Goal: Task Accomplishment & Management: Manage account settings

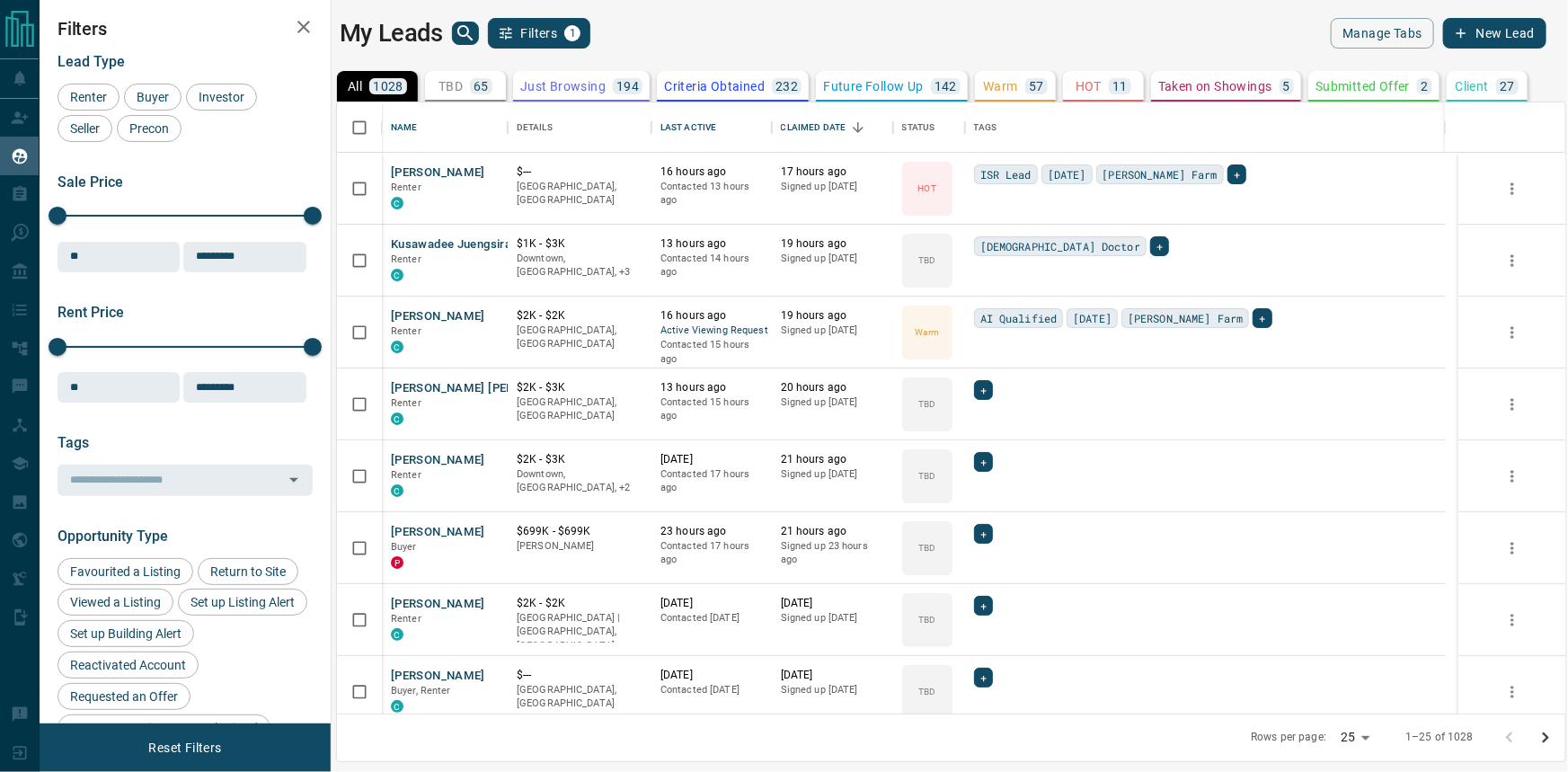
scroll to position [599, 1216]
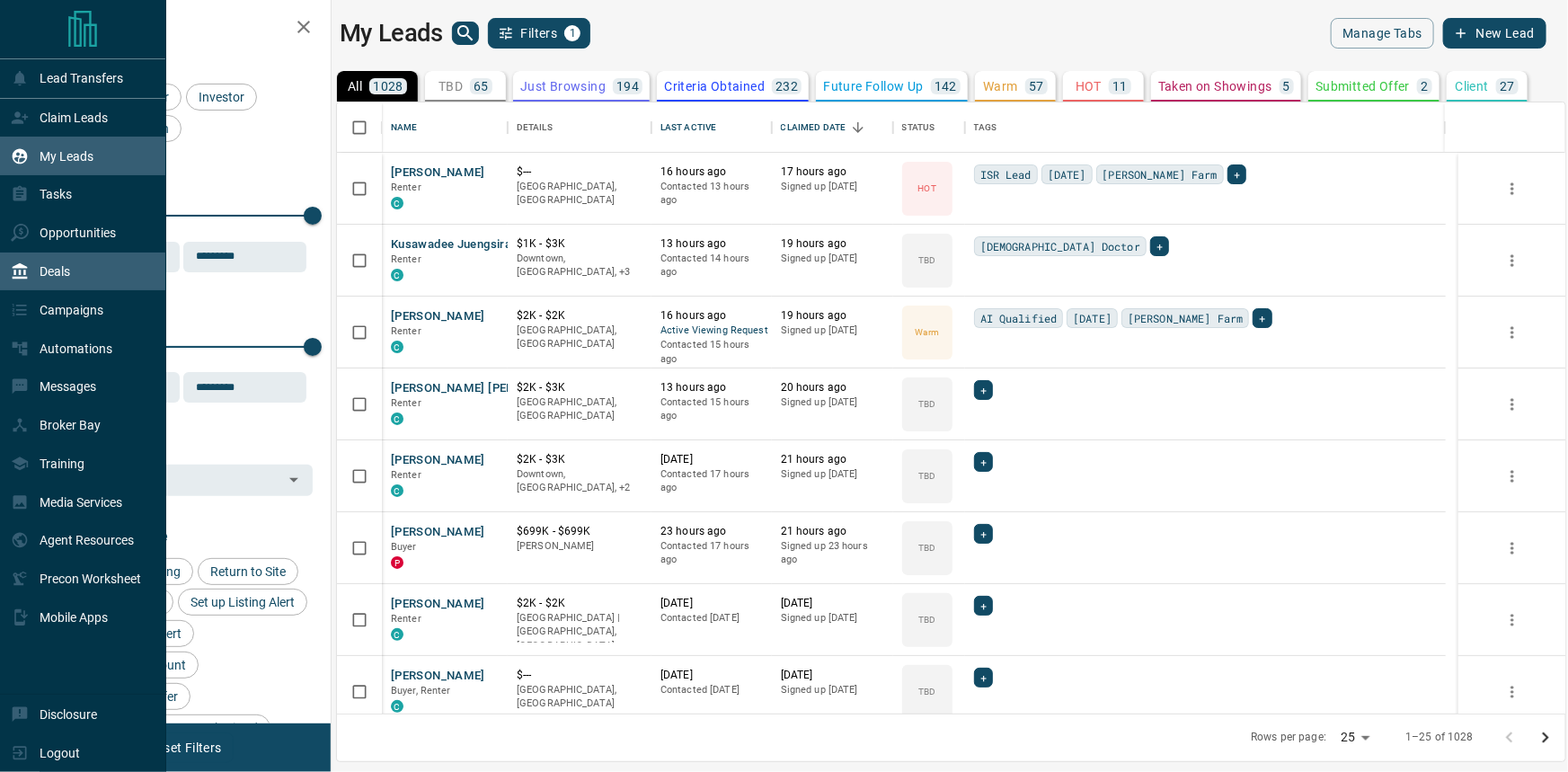
click at [73, 261] on div "Deals" at bounding box center [83, 271] width 166 height 39
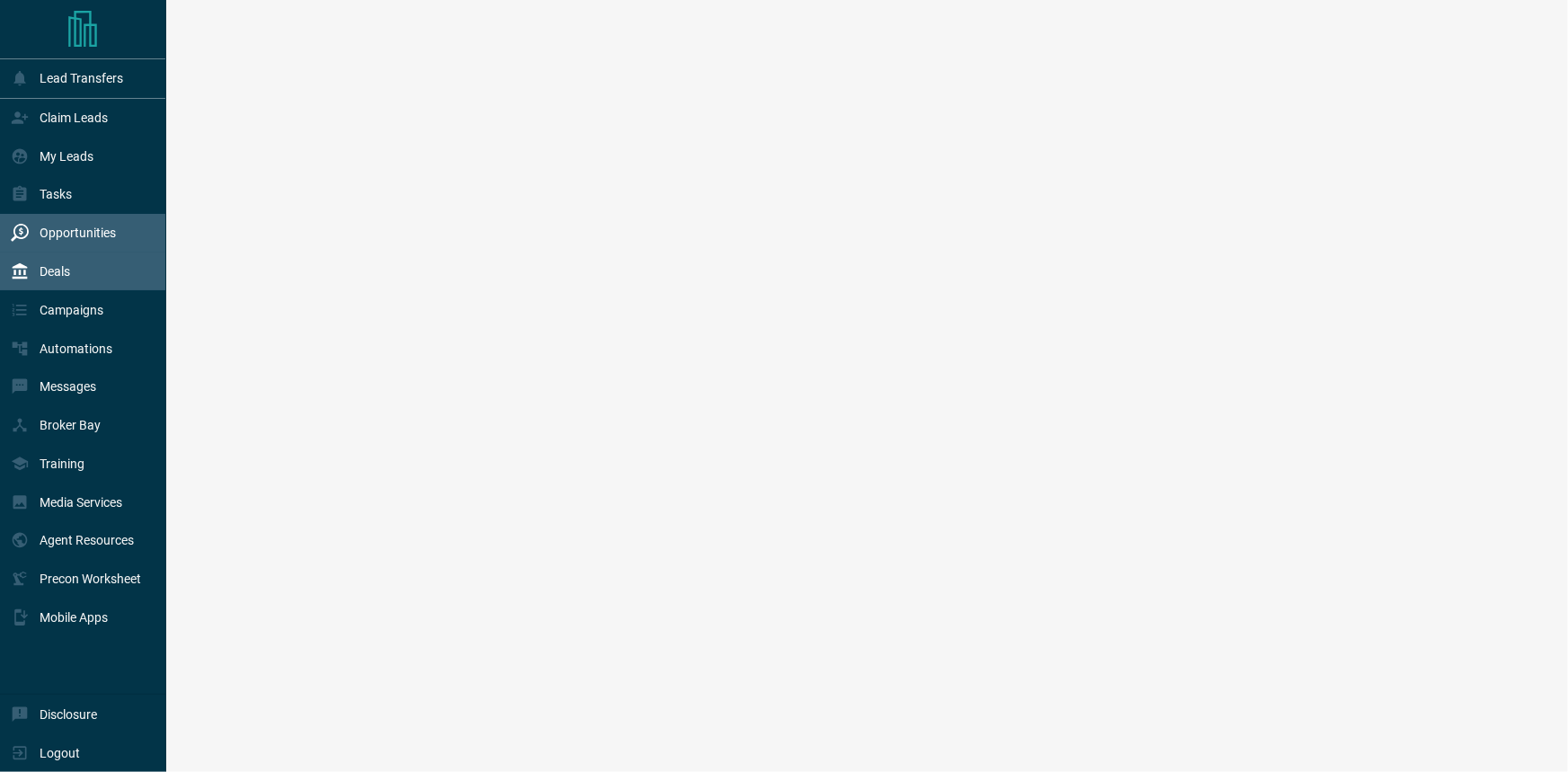
click at [80, 230] on p "Opportunities" at bounding box center [78, 232] width 76 height 14
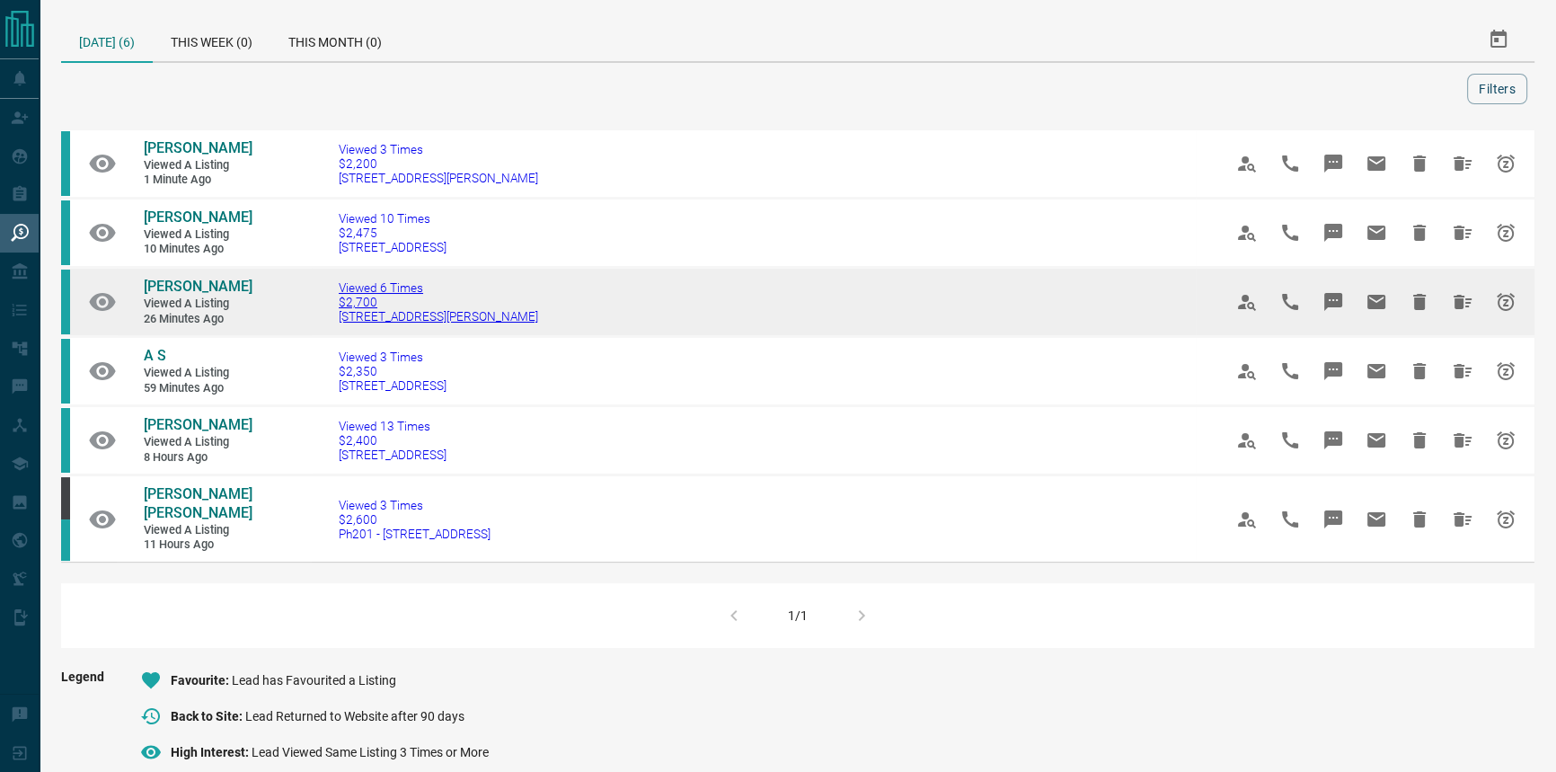
click at [420, 316] on span "[STREET_ADDRESS][PERSON_NAME]" at bounding box center [438, 316] width 199 height 14
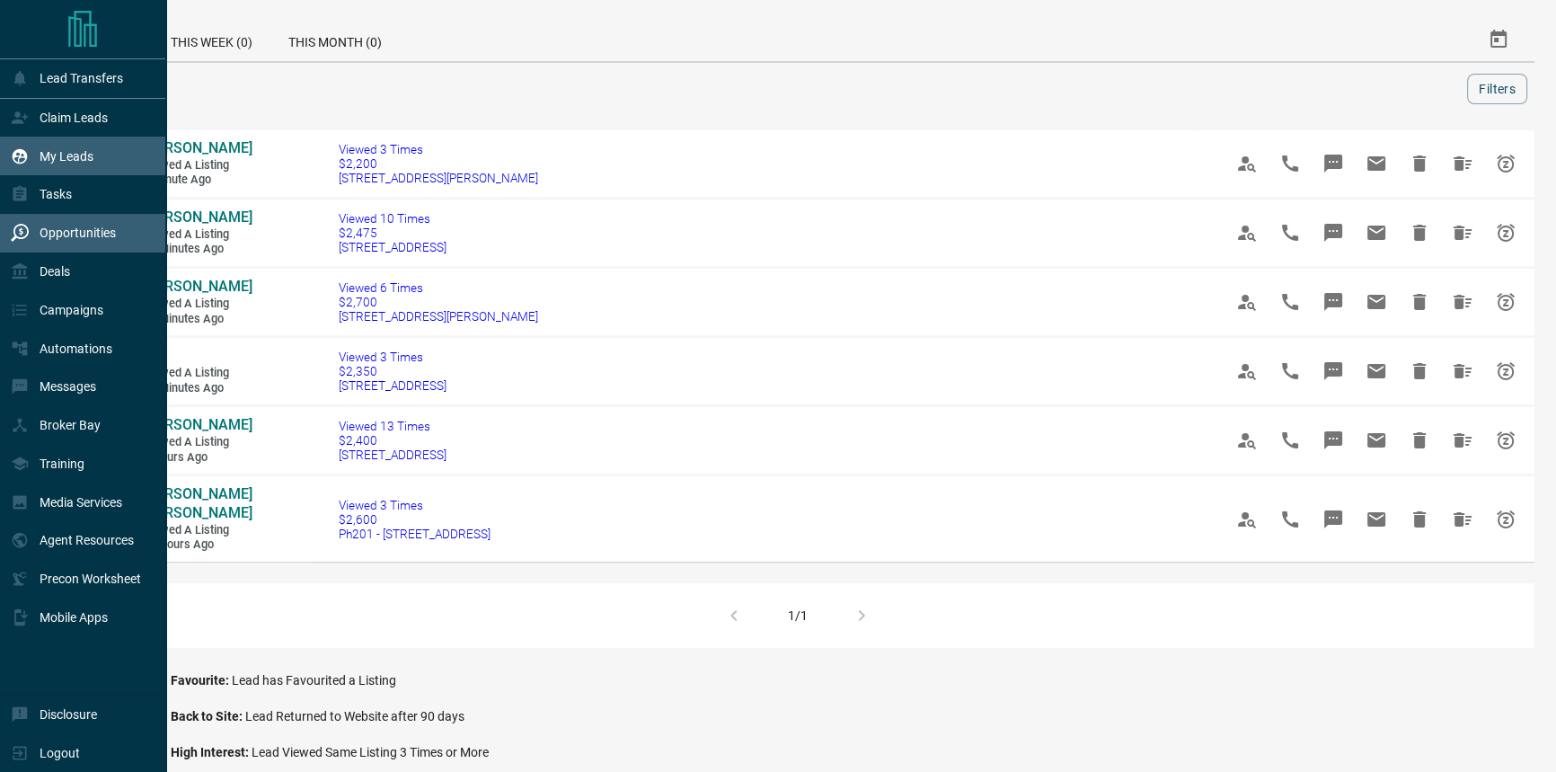
click at [120, 156] on div "My Leads" at bounding box center [83, 156] width 166 height 39
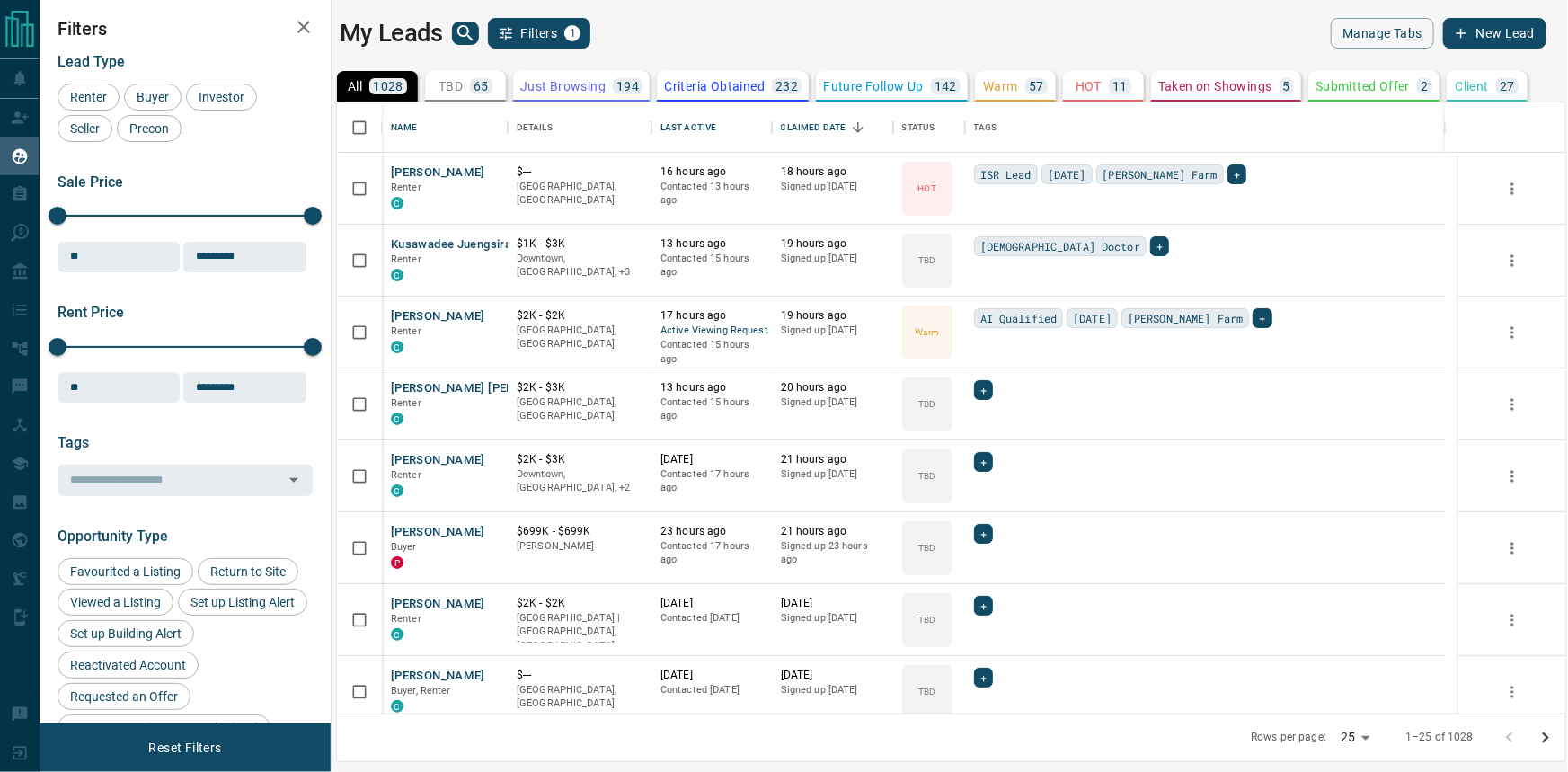
scroll to position [599, 1216]
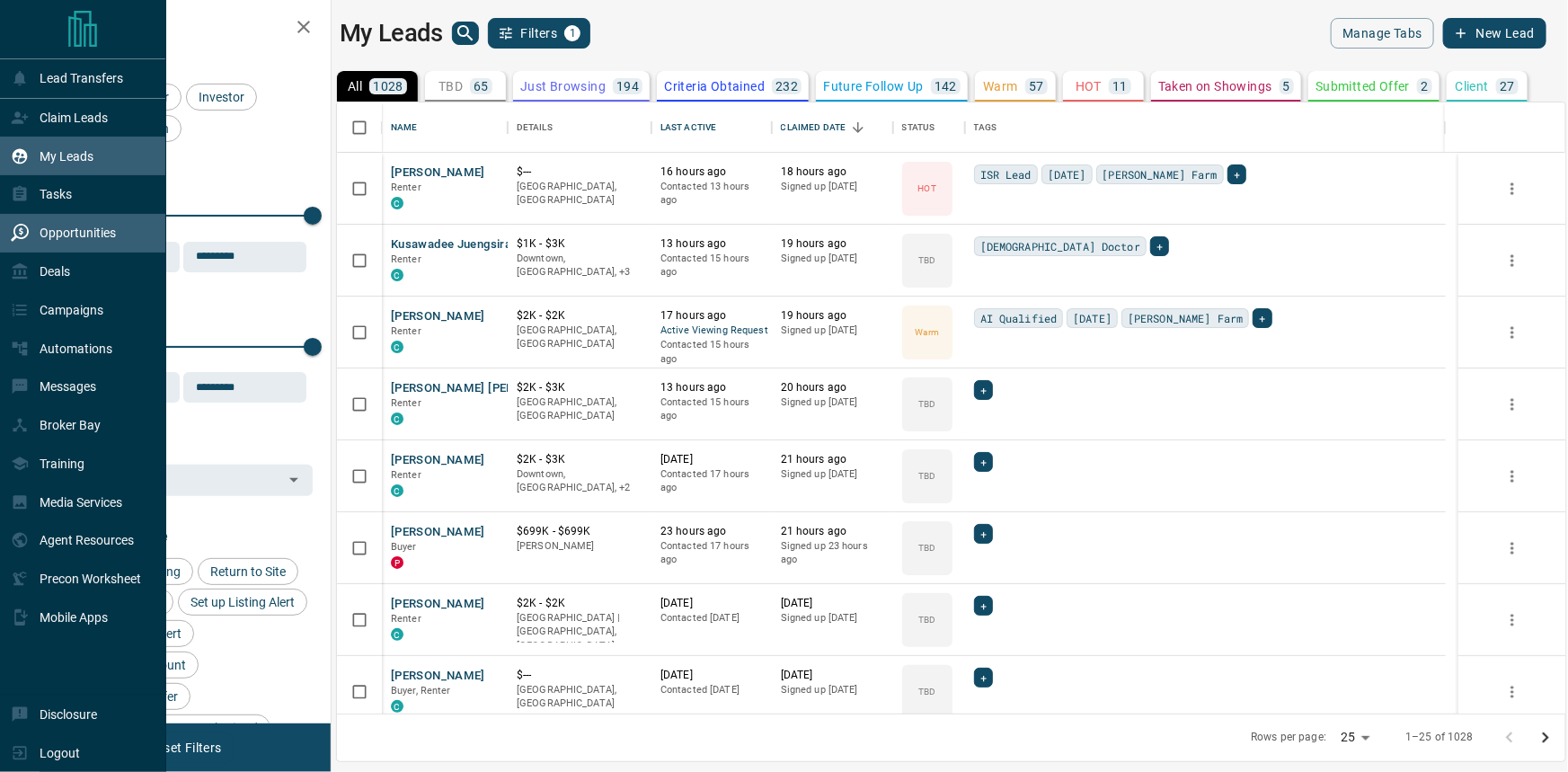
click at [83, 240] on p "Opportunities" at bounding box center [78, 232] width 76 height 14
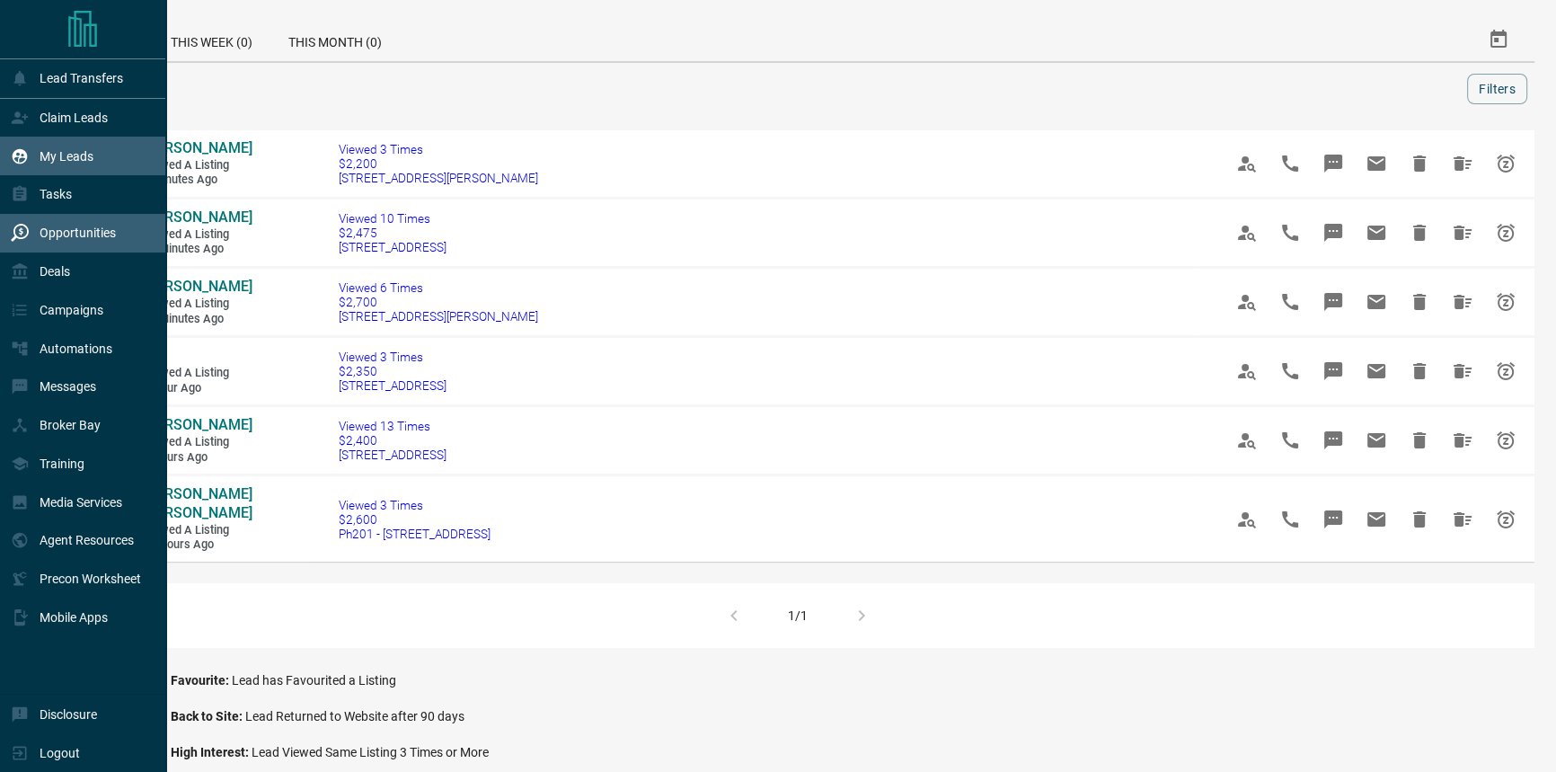
click at [84, 162] on p "My Leads" at bounding box center [67, 156] width 54 height 14
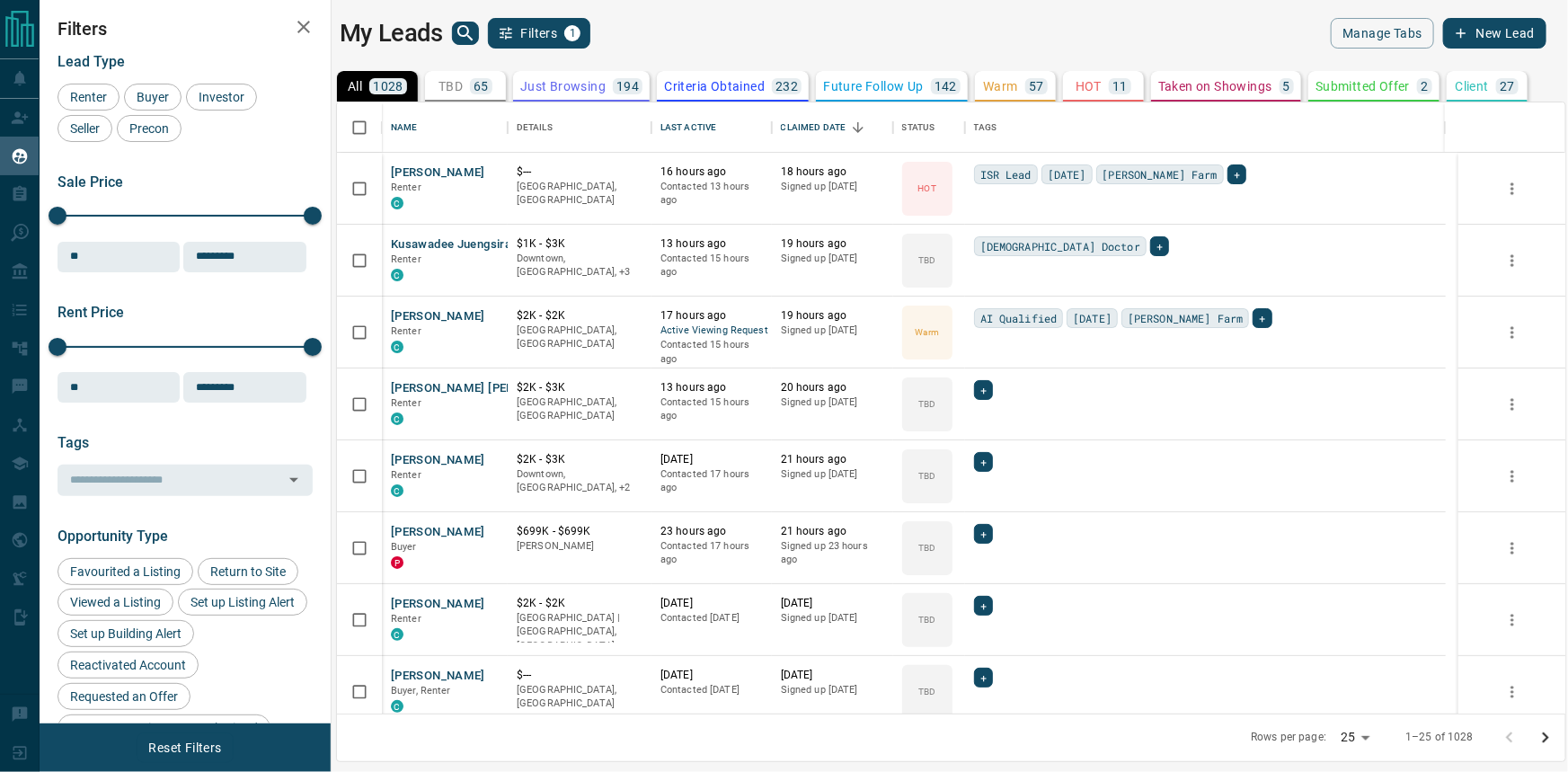
scroll to position [599, 1216]
click at [451, 243] on button "Kusawadee Juengsirakulwit" at bounding box center [467, 244] width 153 height 17
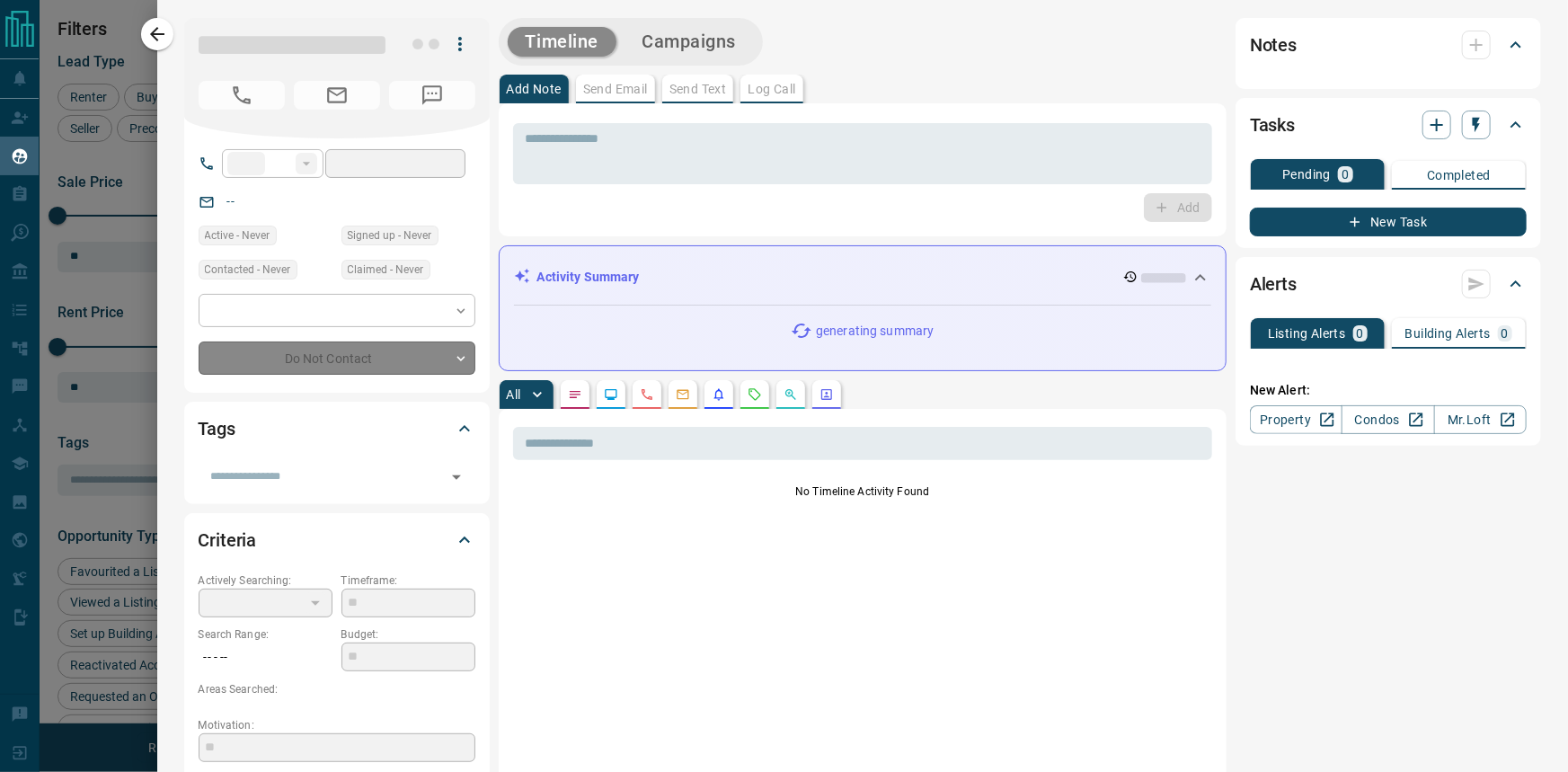
type input "***"
type input "**********"
type input "**"
type input "*******"
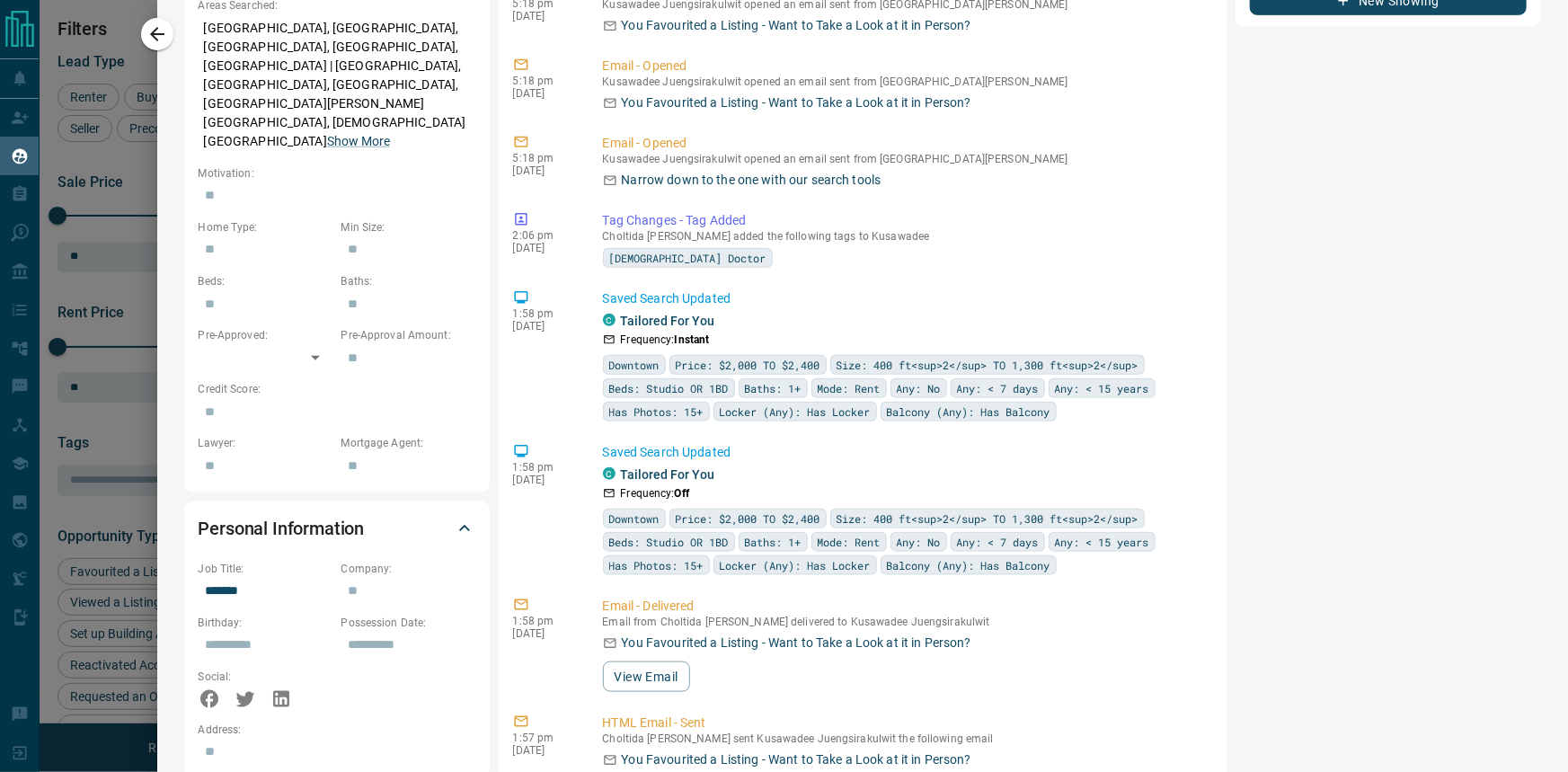
scroll to position [898, 0]
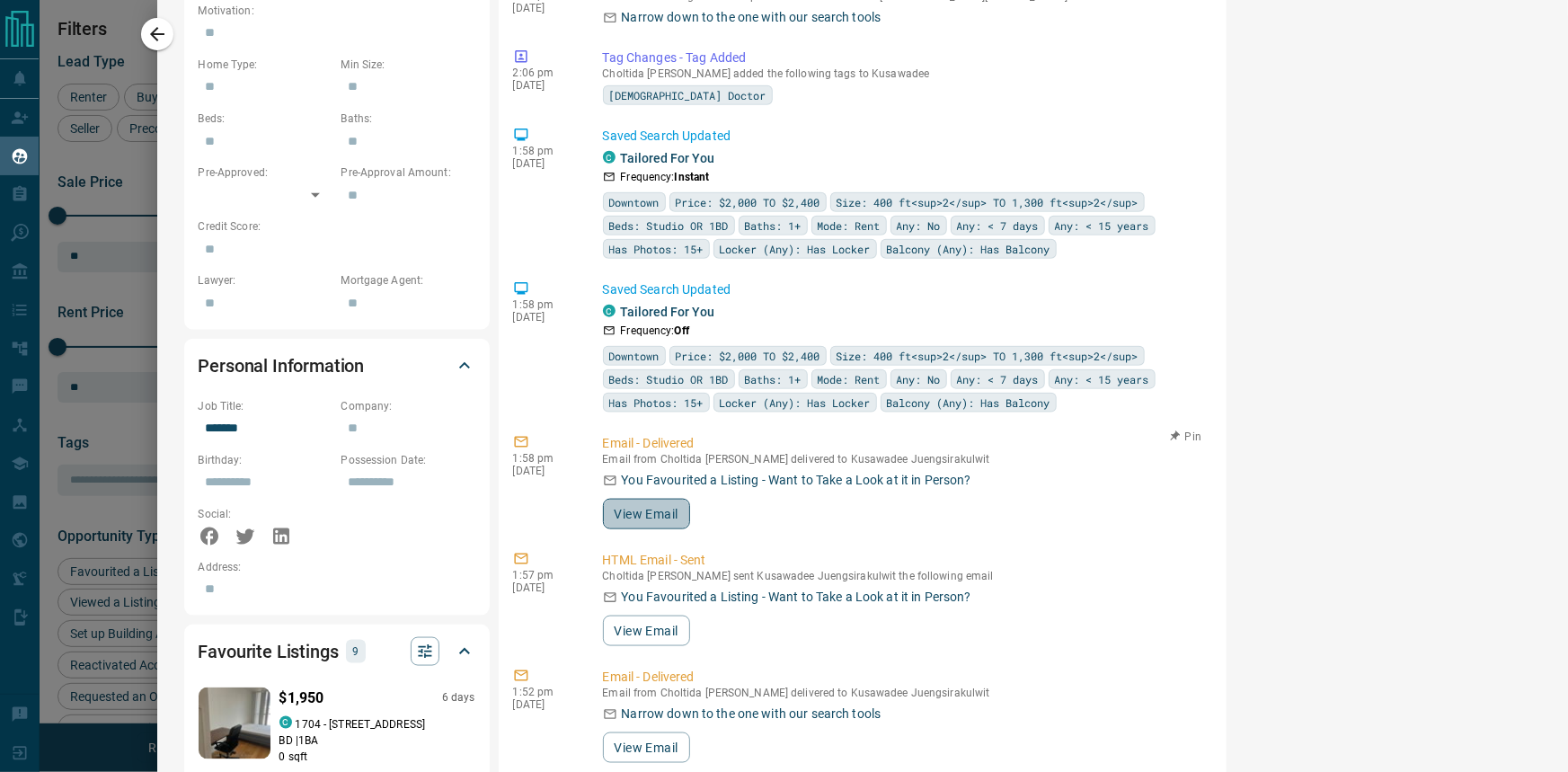
click at [658, 529] on button "View Email" at bounding box center [646, 514] width 87 height 31
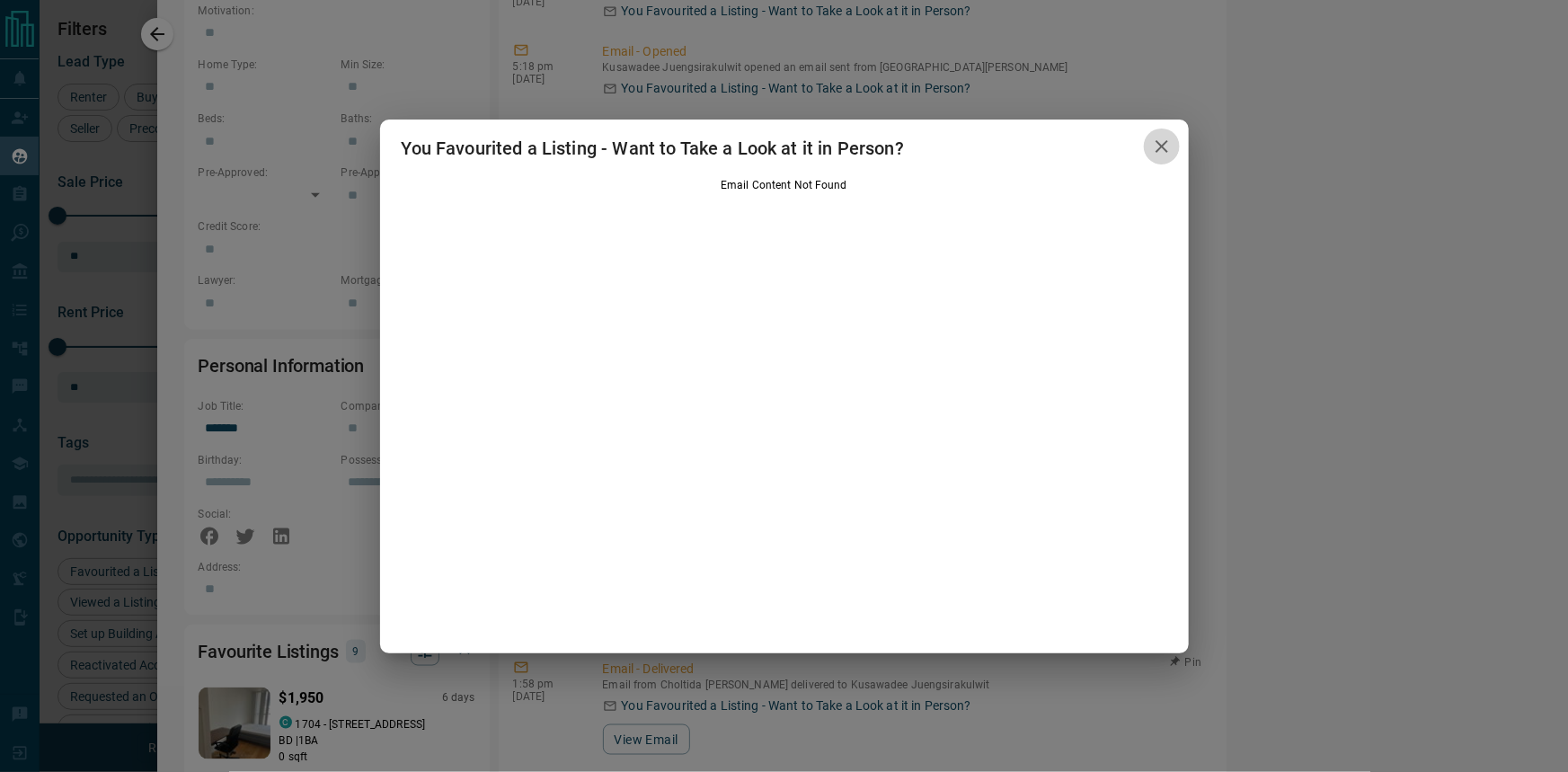
click at [1166, 129] on button "button" at bounding box center [1162, 146] width 36 height 37
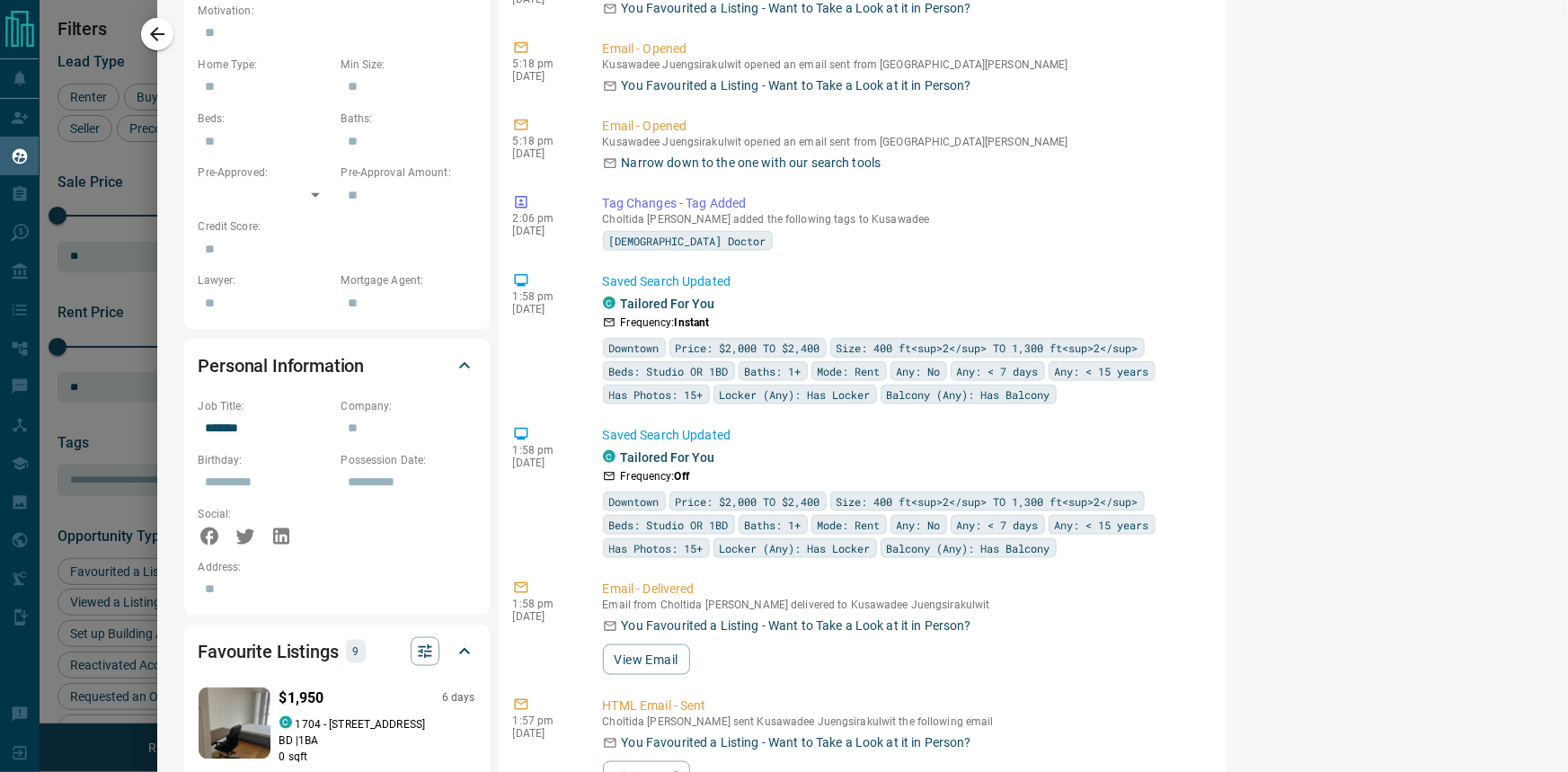
scroll to position [571, 0]
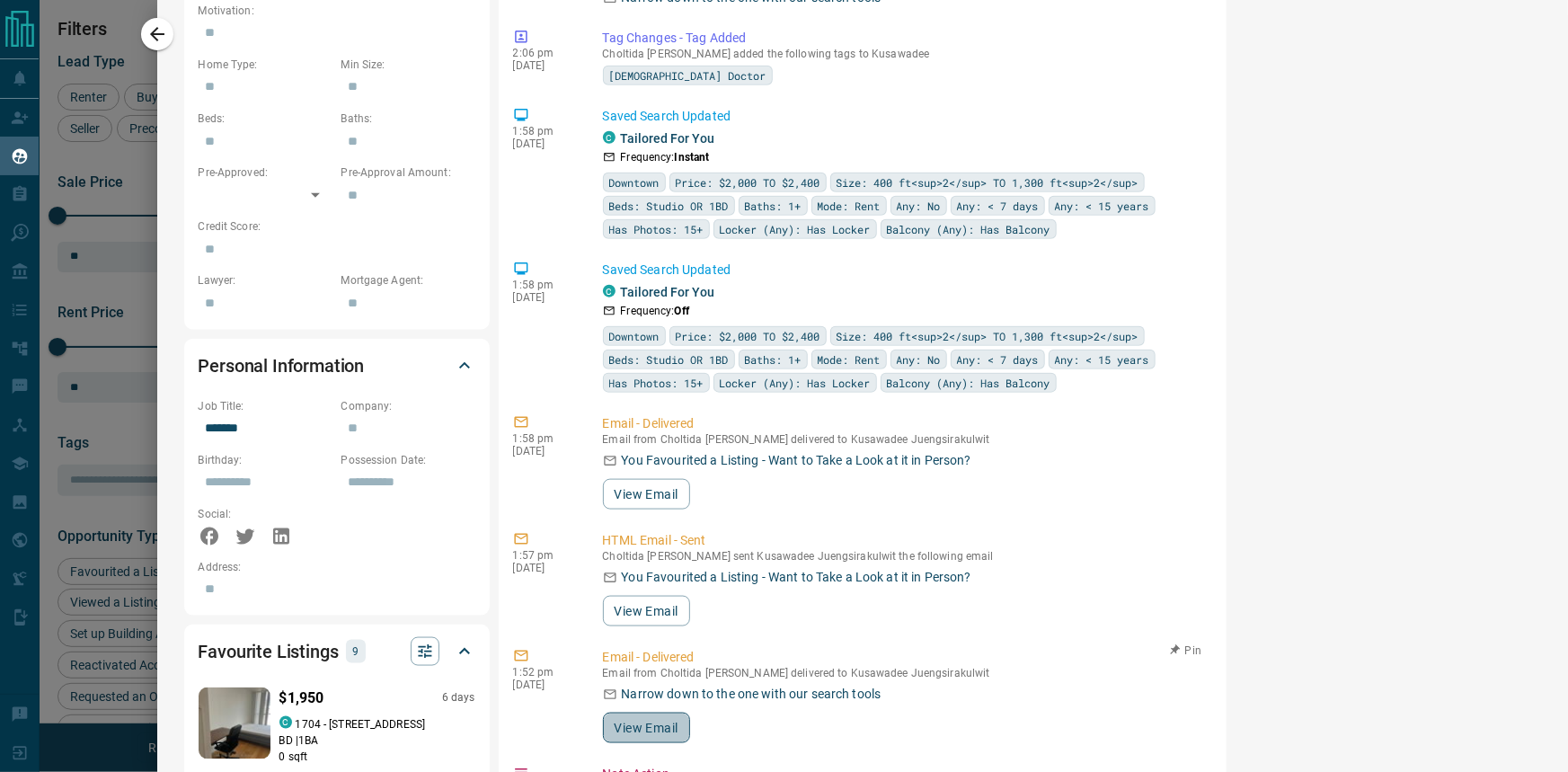
click at [648, 719] on button "View Email" at bounding box center [646, 727] width 87 height 31
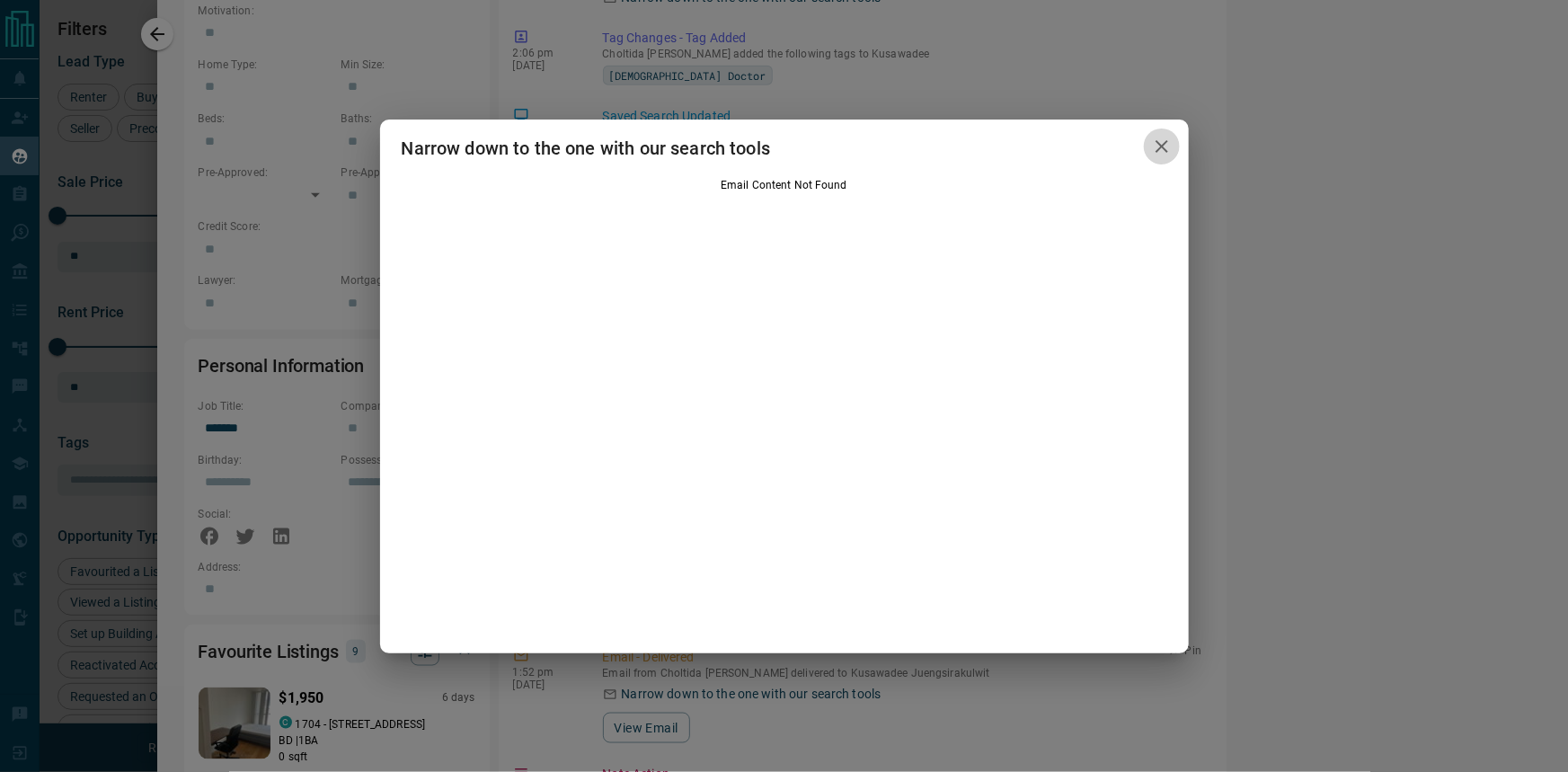
click at [1170, 159] on button "button" at bounding box center [1162, 146] width 36 height 37
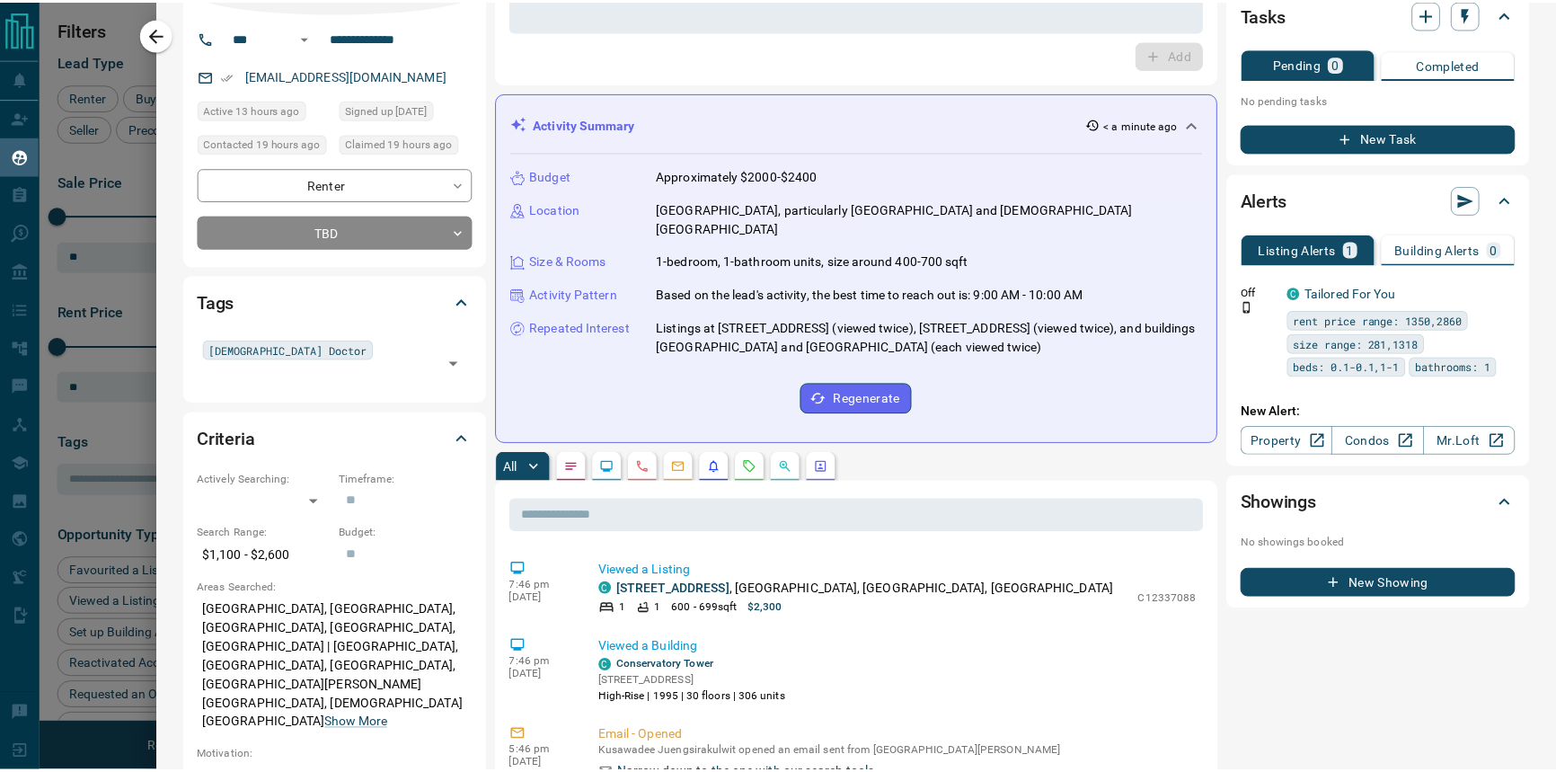
scroll to position [0, 0]
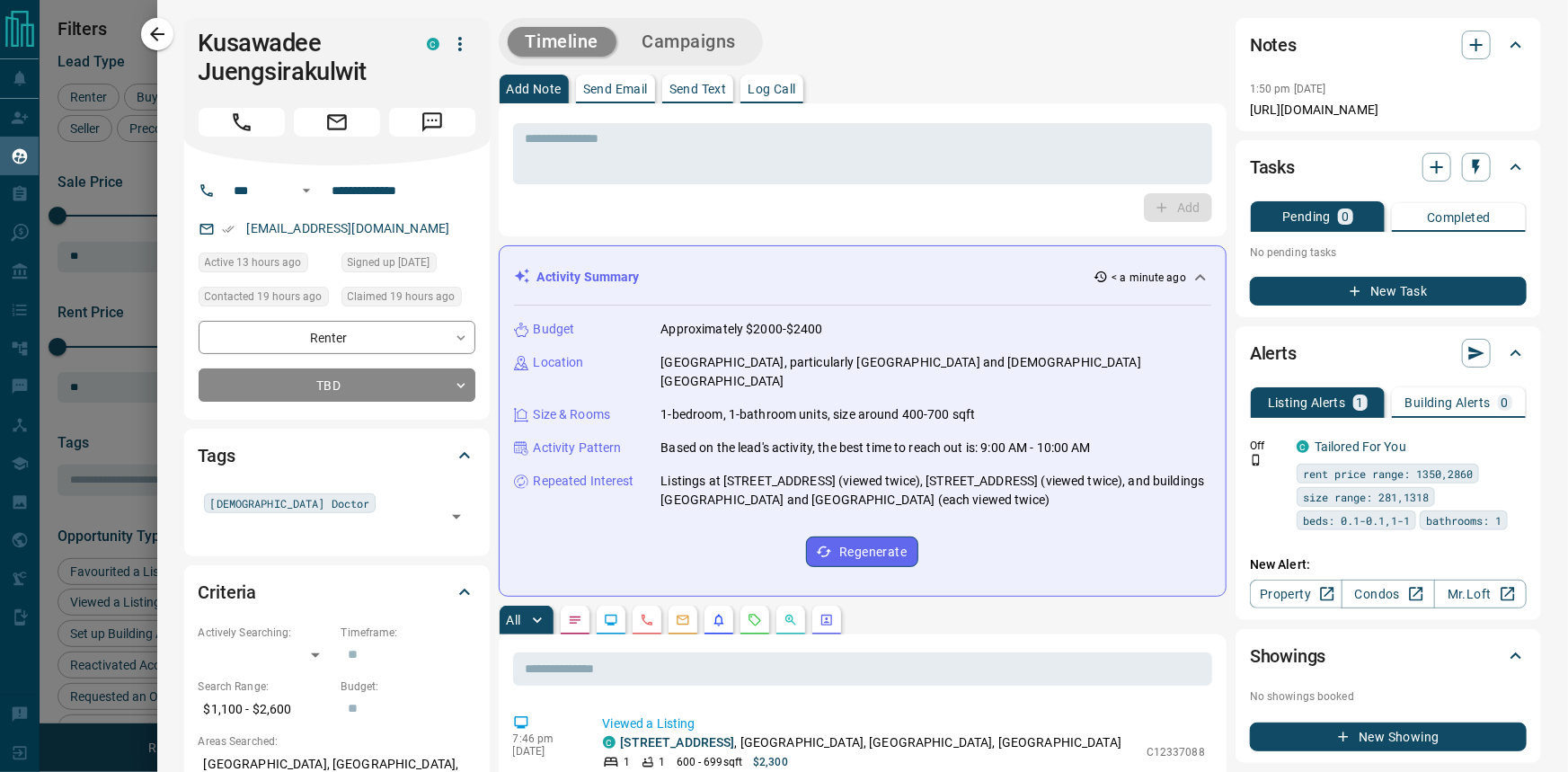
click at [162, 31] on icon "button" at bounding box center [157, 34] width 22 height 22
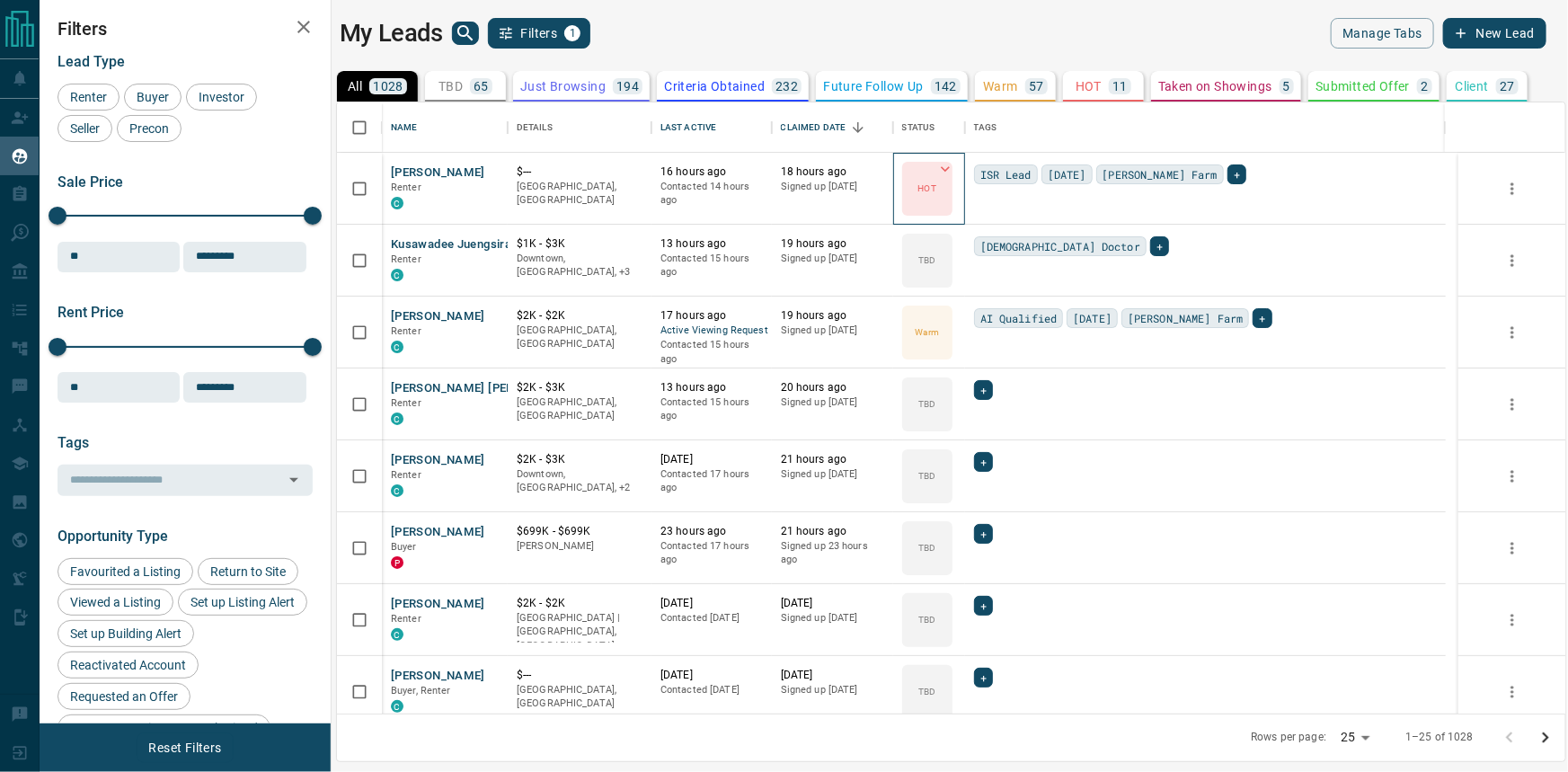
click at [928, 189] on p "HOT" at bounding box center [927, 187] width 18 height 13
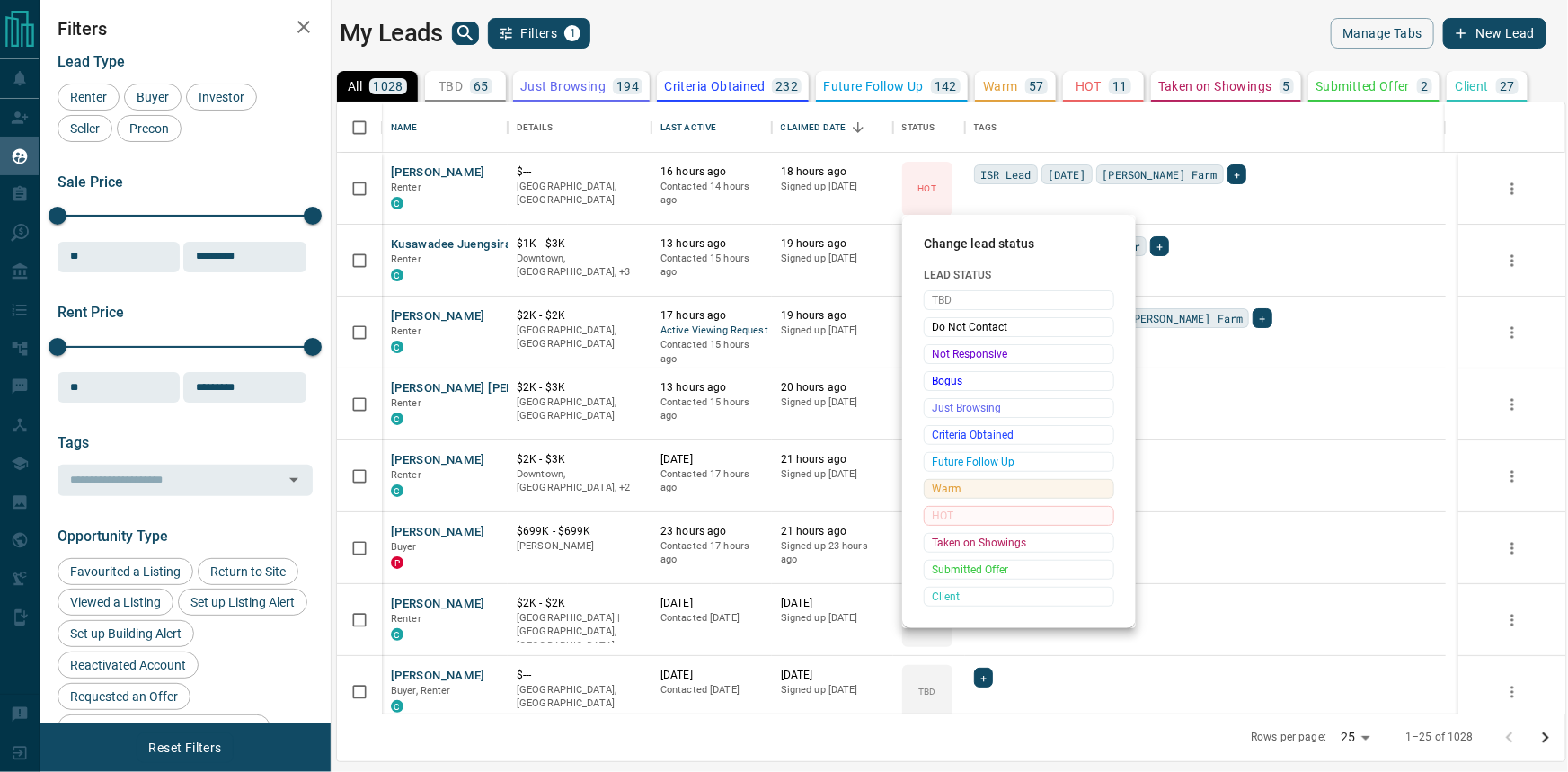
click at [1016, 488] on span "Warm" at bounding box center [1019, 489] width 174 height 18
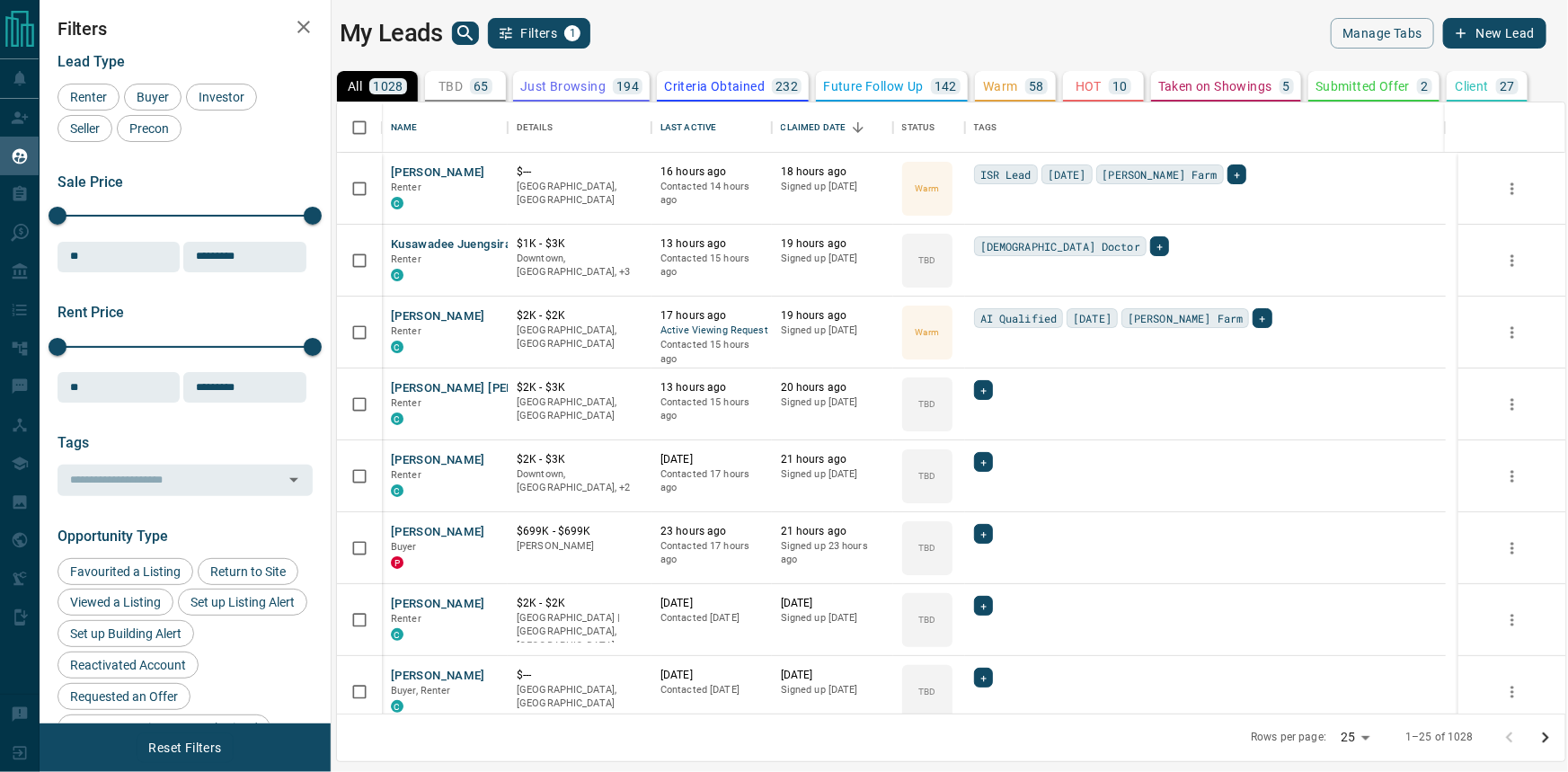
click at [1094, 93] on p "HOT" at bounding box center [1088, 86] width 26 height 13
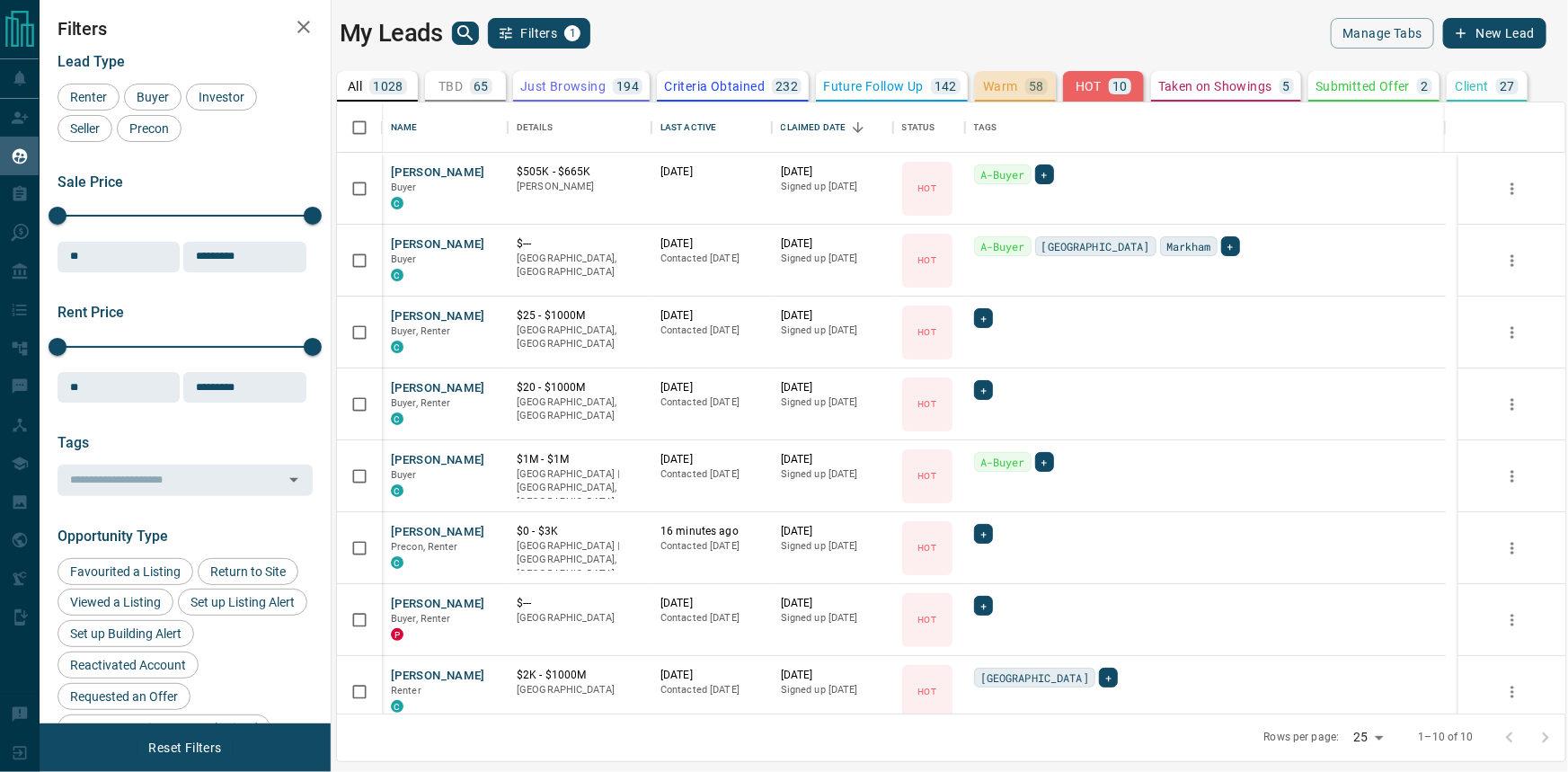
click at [1029, 75] on button "Warm 58" at bounding box center [1015, 86] width 81 height 31
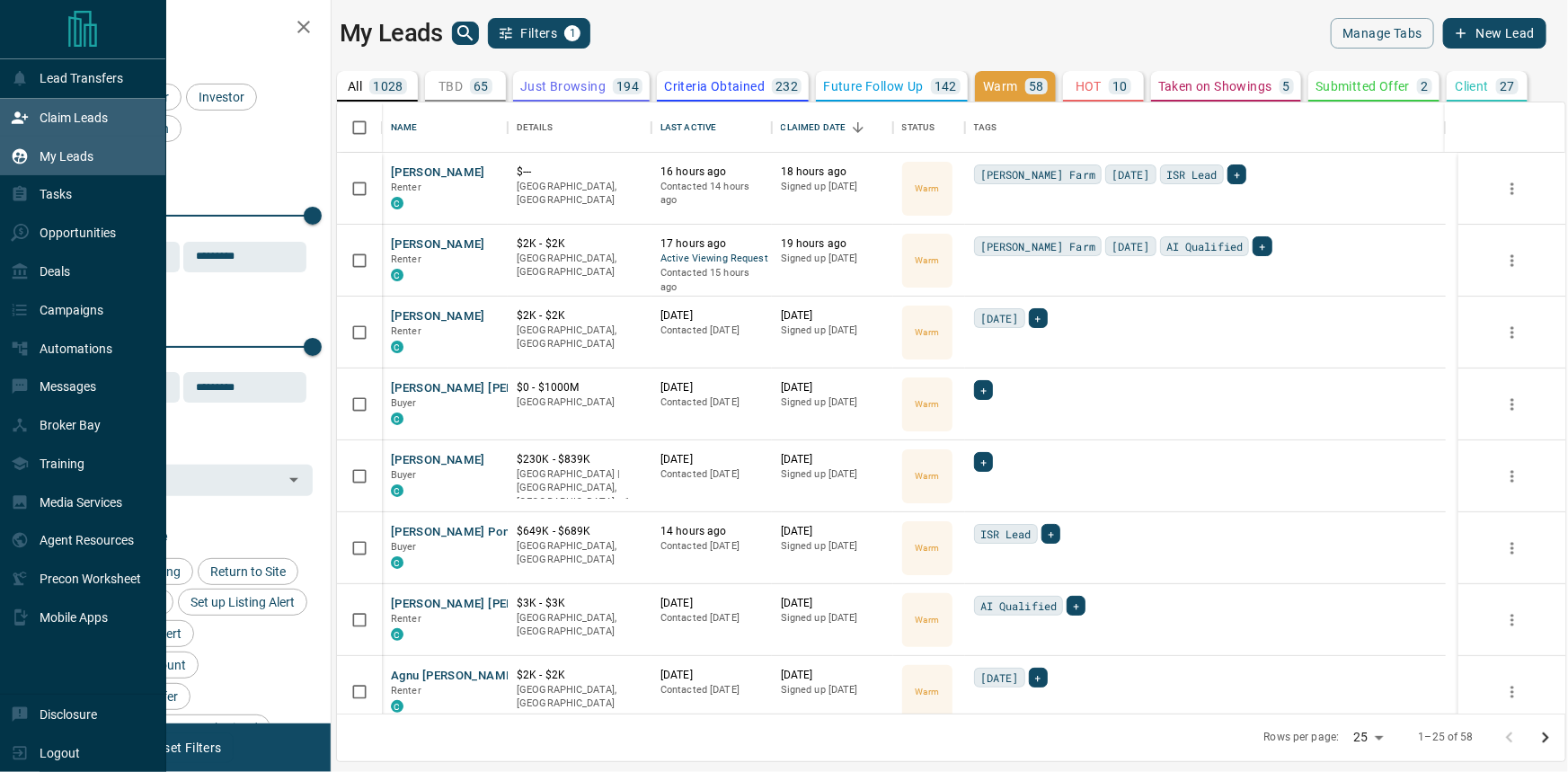
drag, startPoint x: 55, startPoint y: 146, endPoint x: 64, endPoint y: 128, distance: 19.3
click at [54, 146] on div "My Leads" at bounding box center [52, 156] width 83 height 30
click at [66, 125] on p "Claim Leads" at bounding box center [74, 118] width 68 height 14
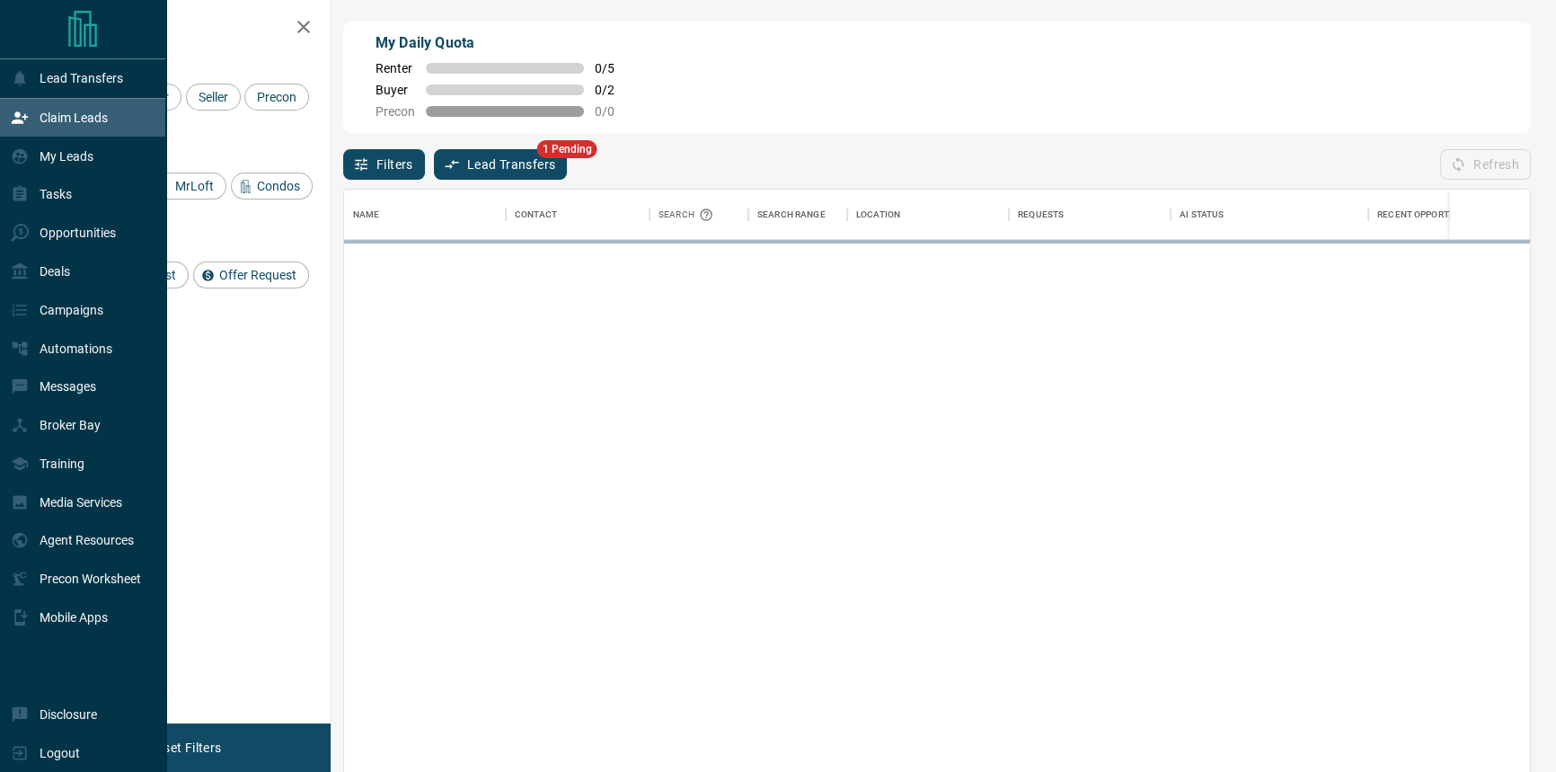
scroll to position [576, 1173]
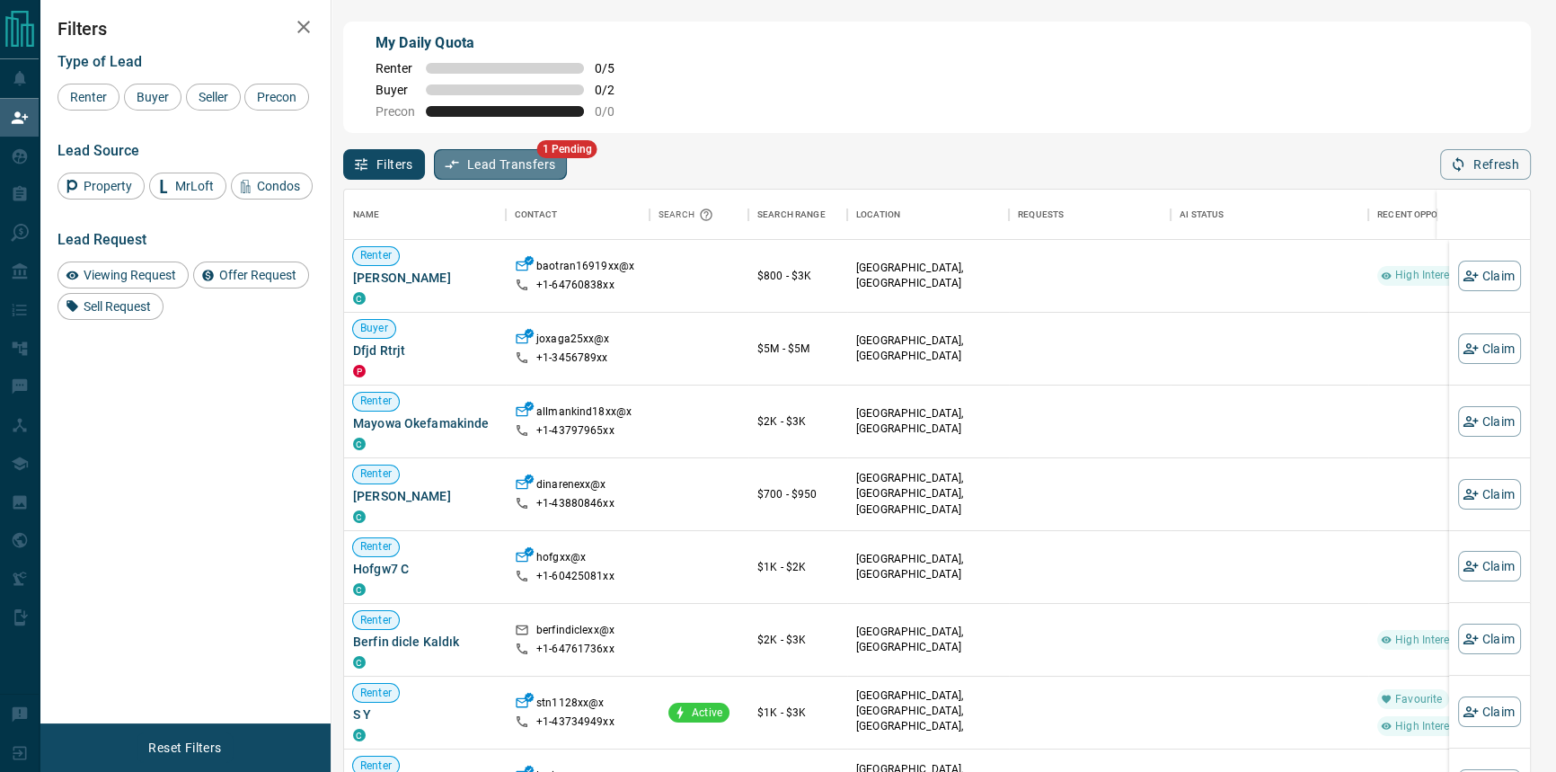
click at [516, 180] on button "Lead Transfers" at bounding box center [501, 164] width 134 height 31
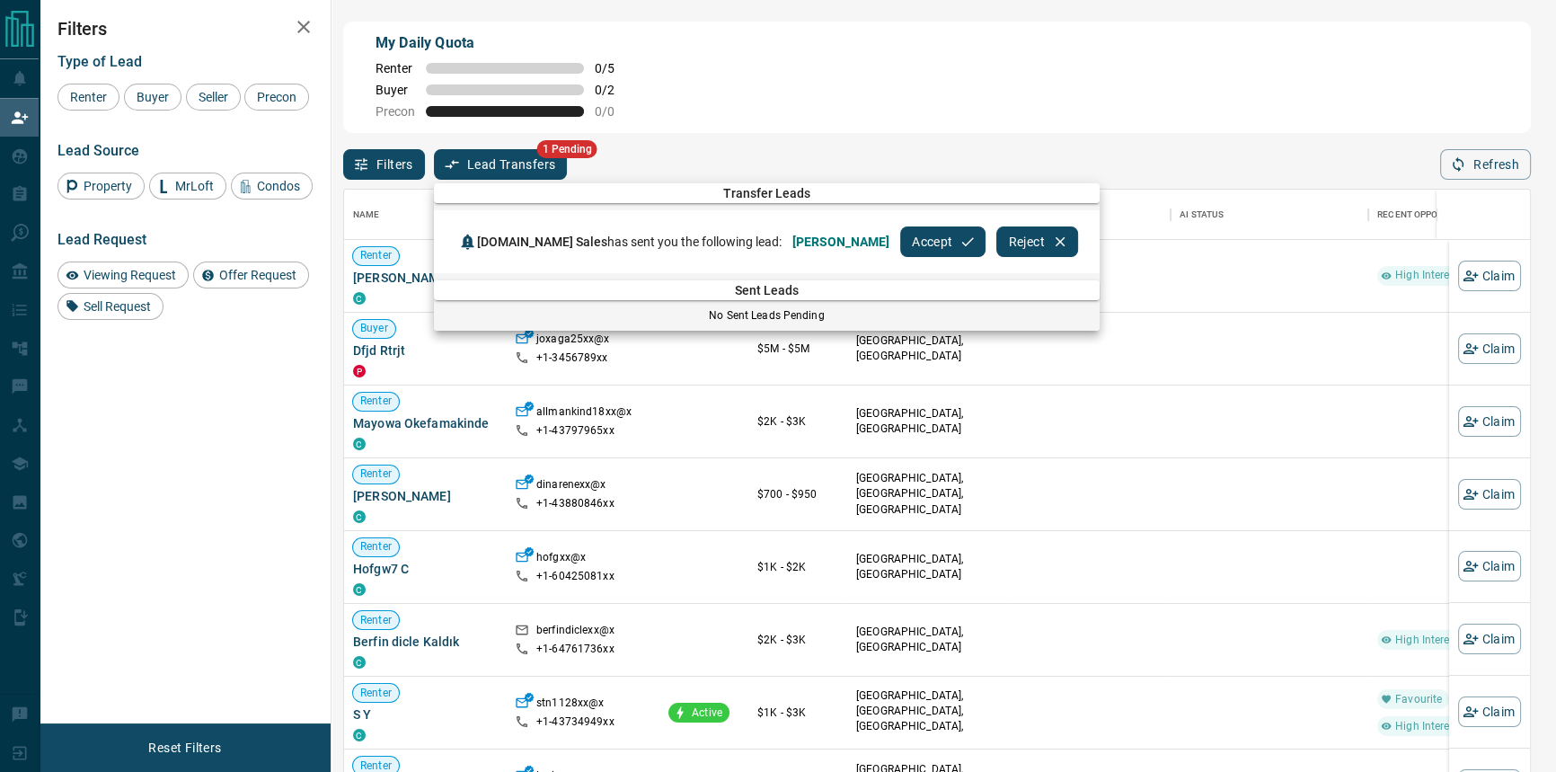
drag, startPoint x: 961, startPoint y: 251, endPoint x: 821, endPoint y: 326, distance: 159.2
click at [961, 252] on button "Accept" at bounding box center [942, 241] width 85 height 31
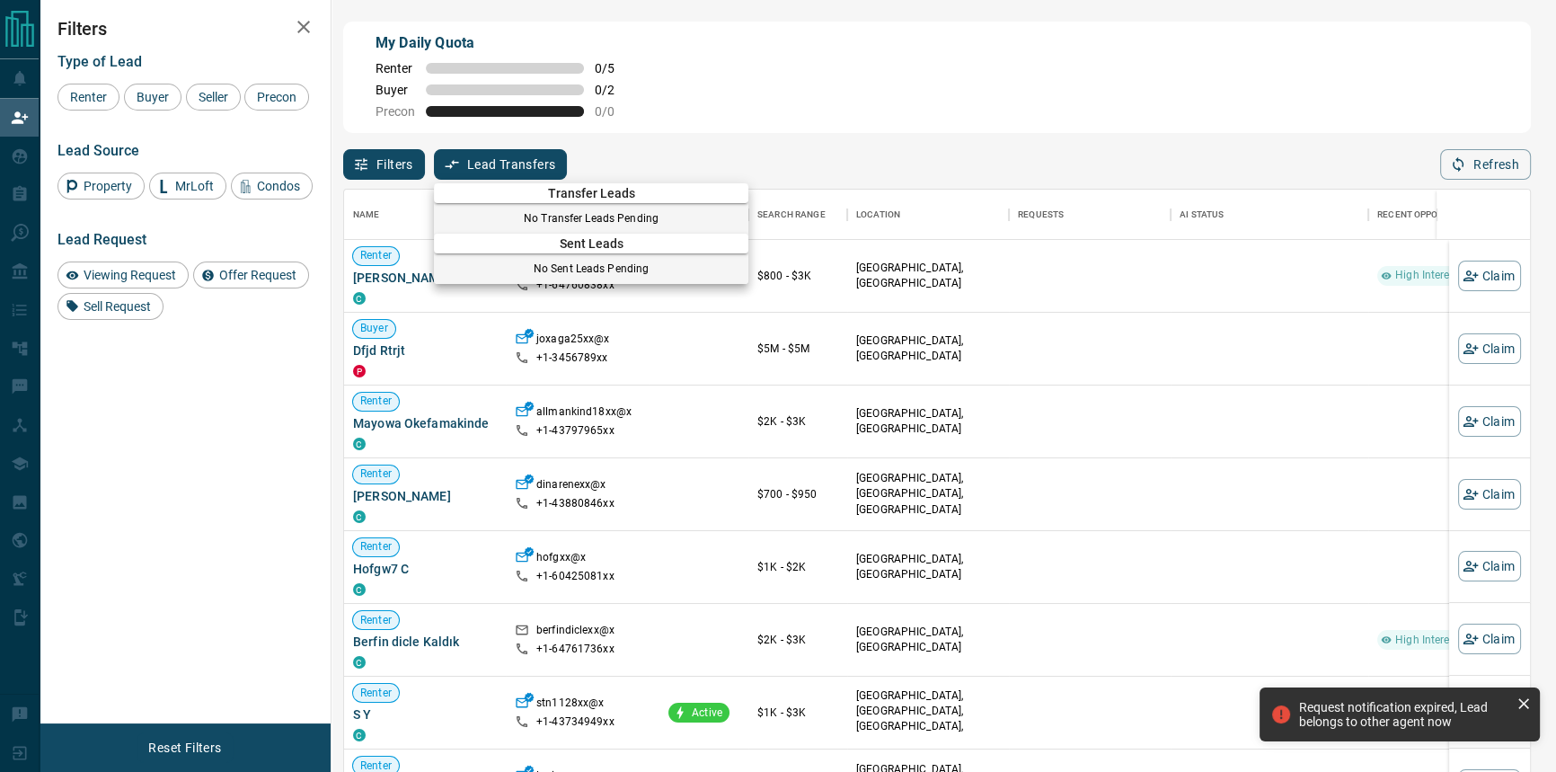
click at [817, 183] on div at bounding box center [778, 386] width 1556 height 772
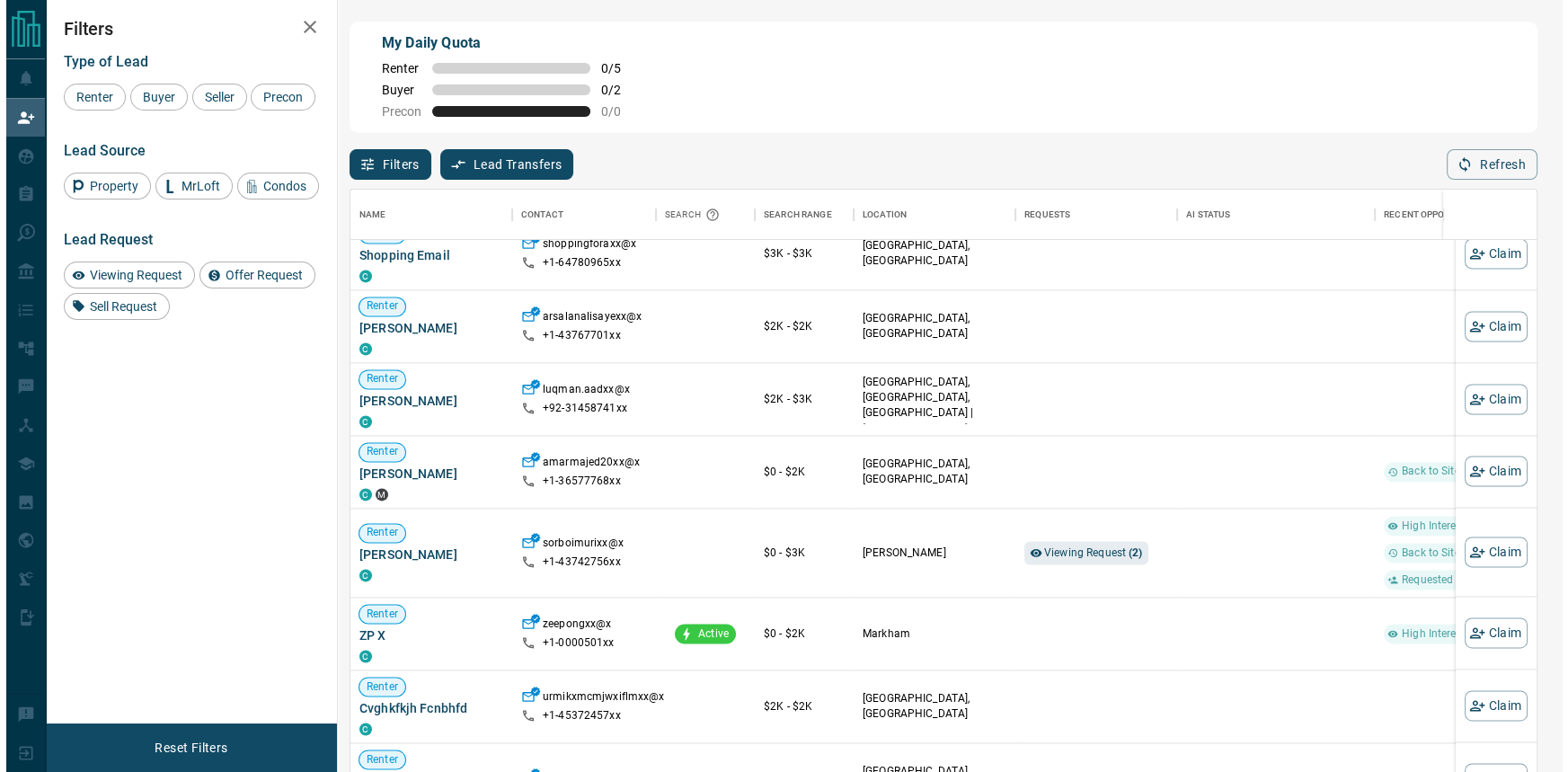
scroll to position [1225, 0]
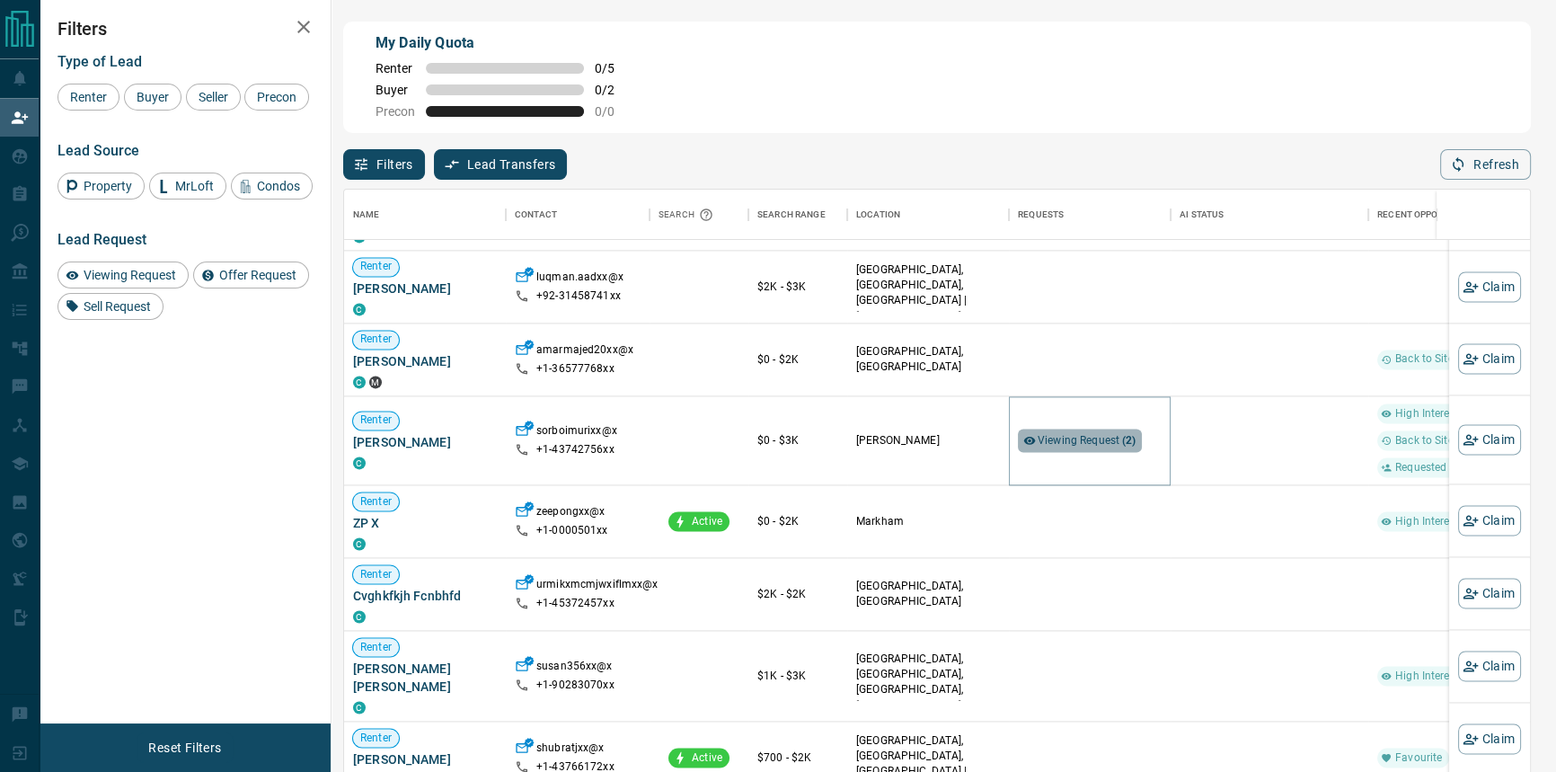
click at [1109, 449] on span "Viewing Request ( 2 )" at bounding box center [1087, 440] width 99 height 18
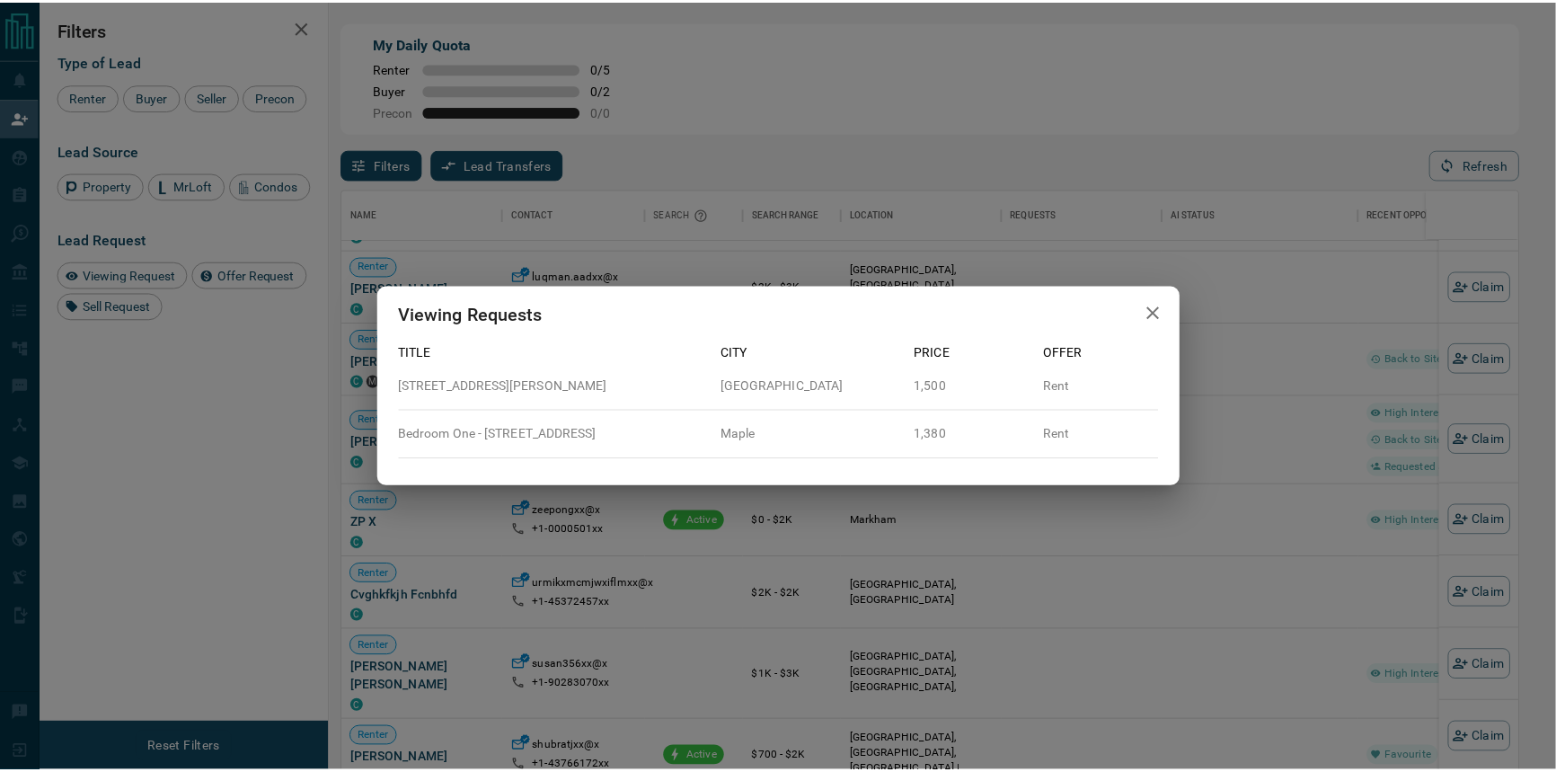
scroll to position [576, 1174]
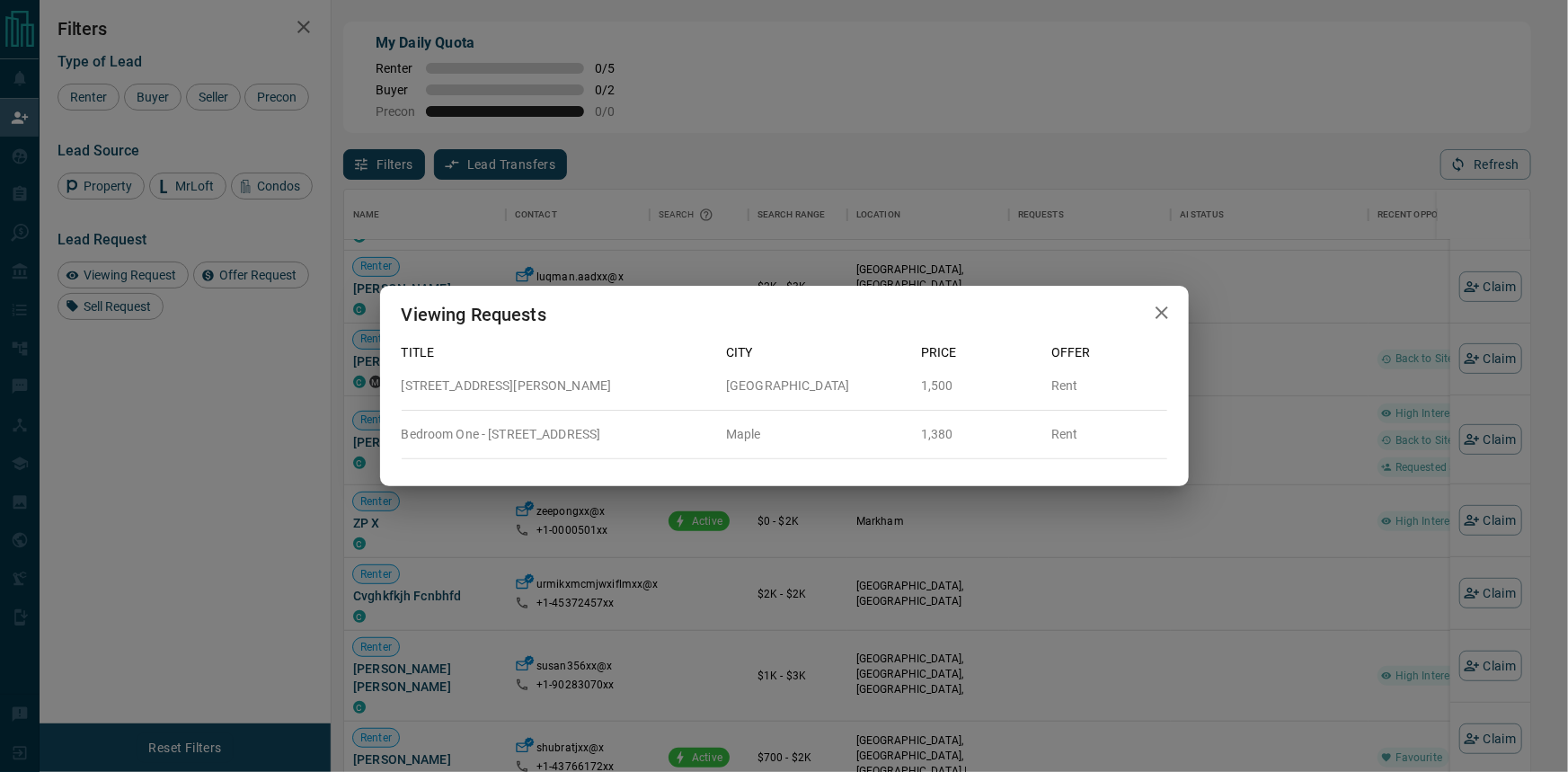
click at [1168, 307] on icon "button" at bounding box center [1162, 313] width 22 height 22
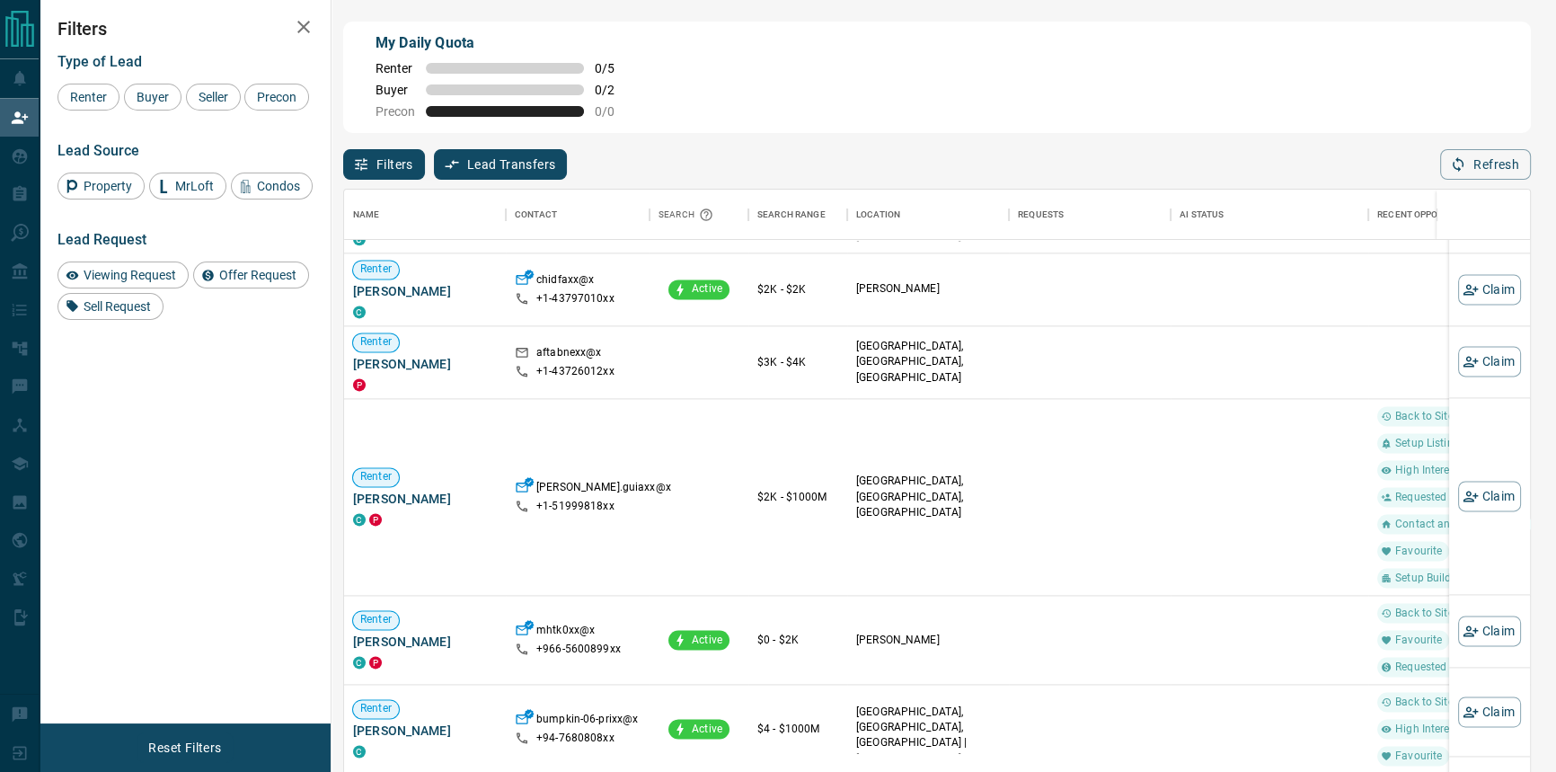
scroll to position [2612, 0]
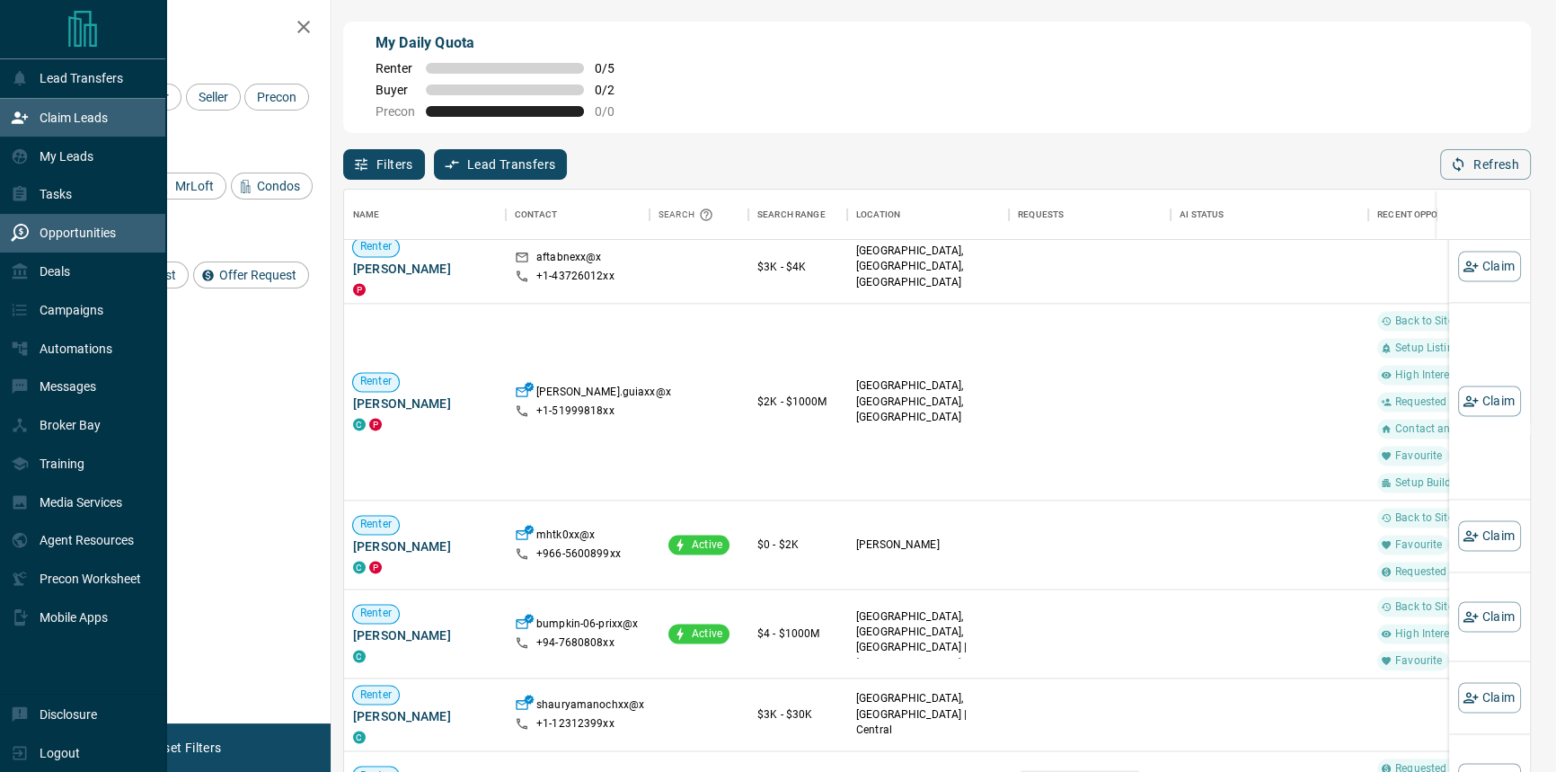
click at [137, 243] on div "Opportunities" at bounding box center [83, 233] width 166 height 39
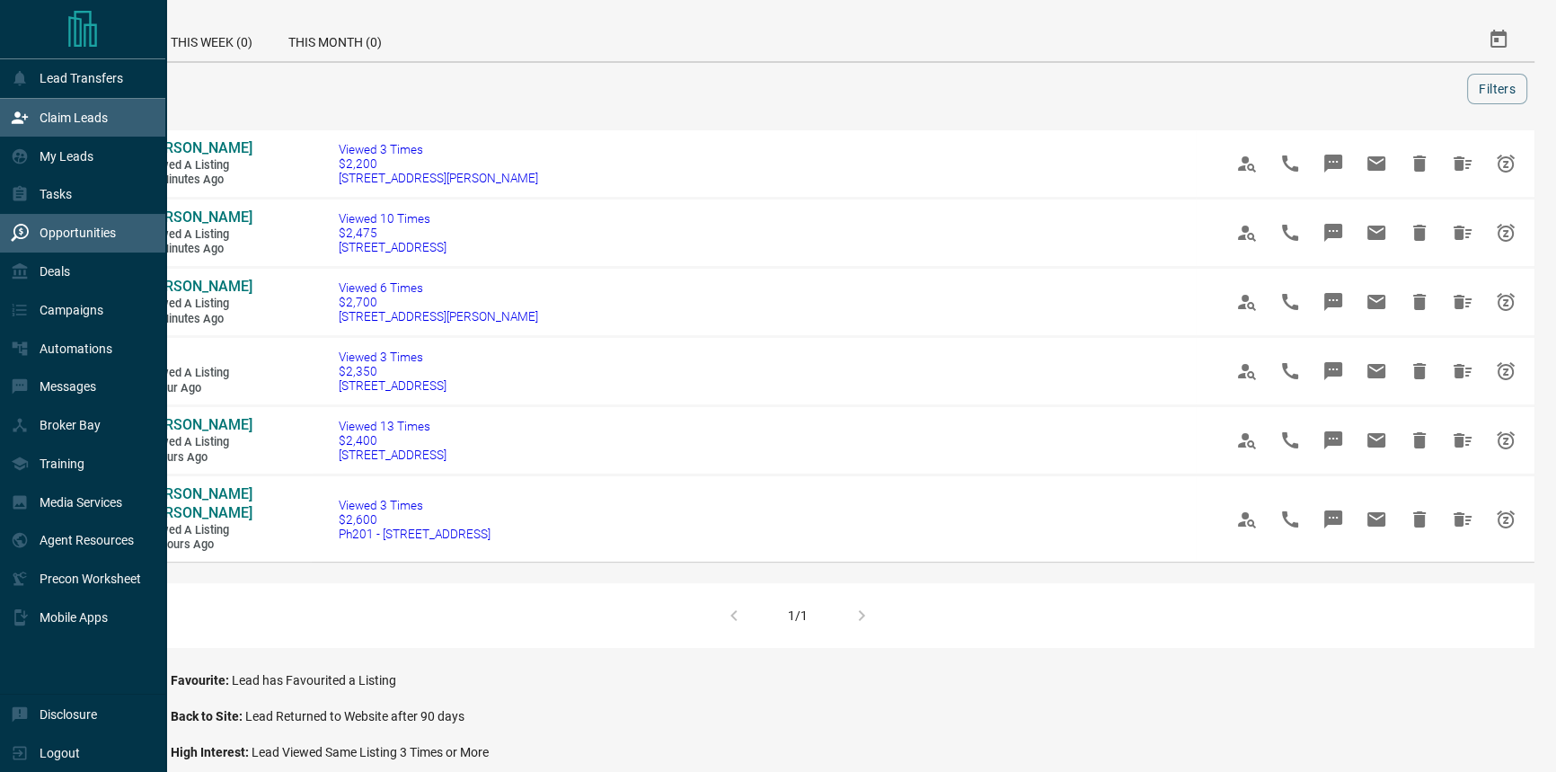
click at [103, 110] on div "Claim Leads" at bounding box center [59, 118] width 97 height 30
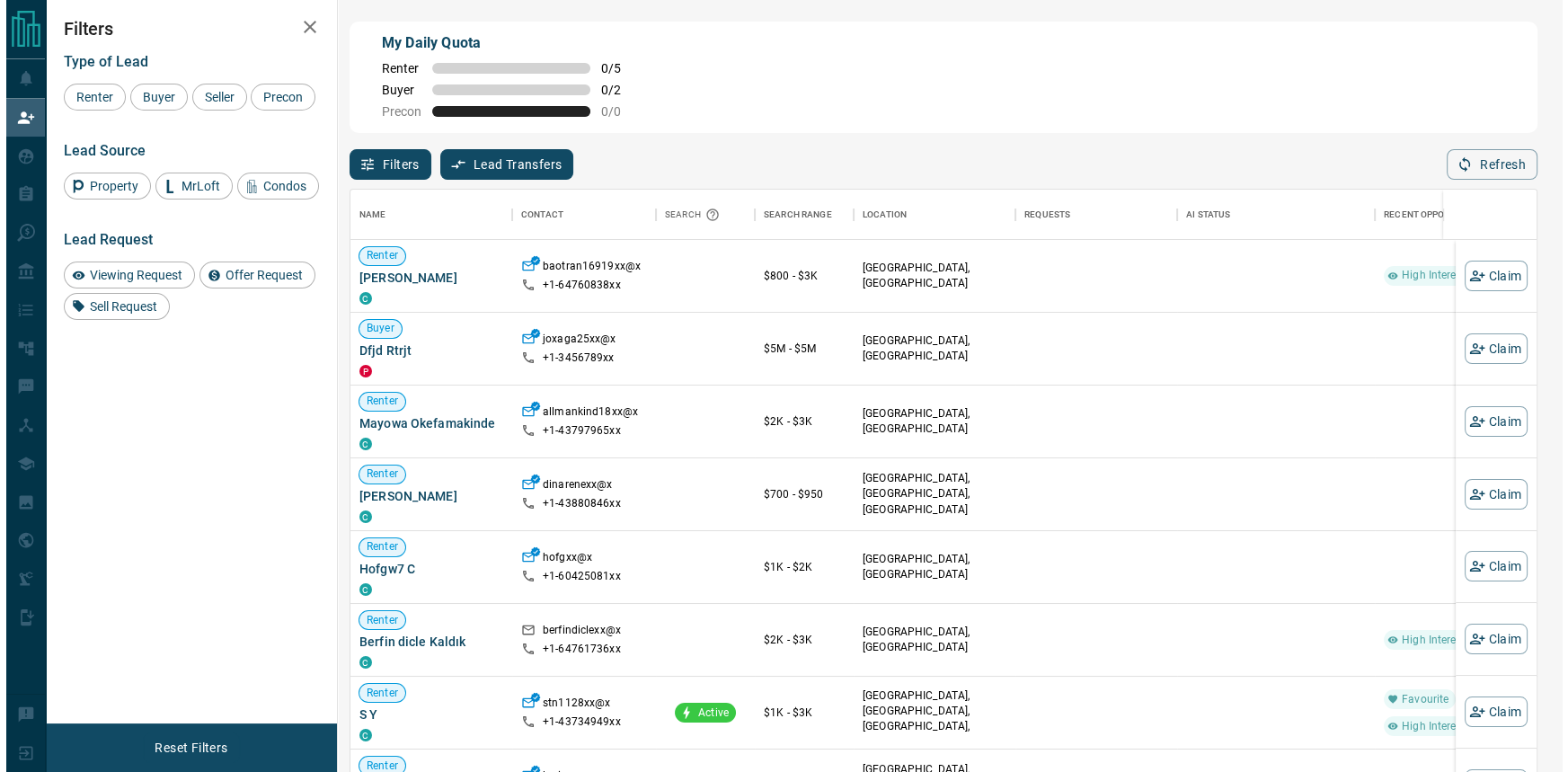
scroll to position [244, 0]
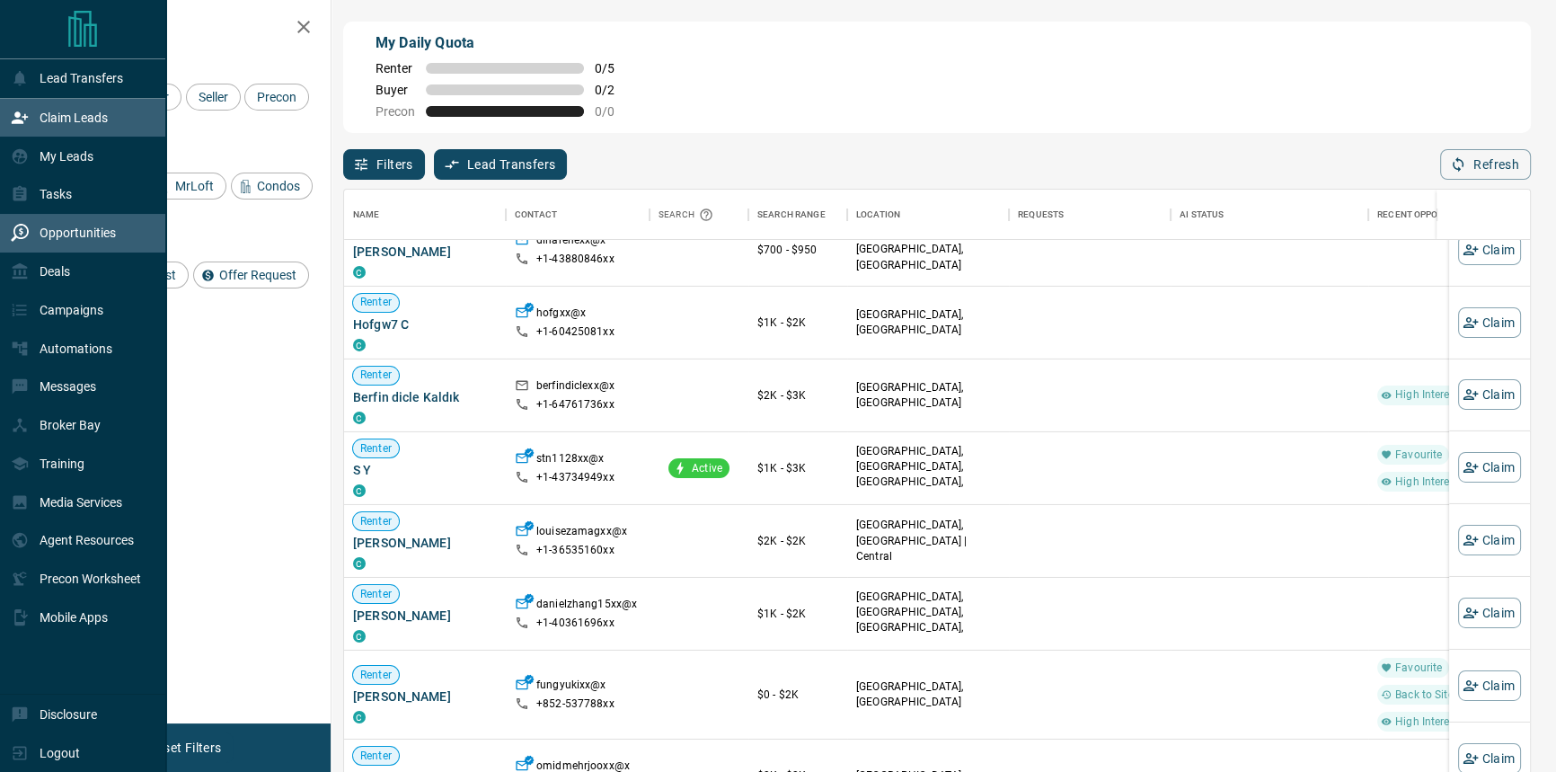
click at [51, 237] on p "Opportunities" at bounding box center [78, 232] width 76 height 14
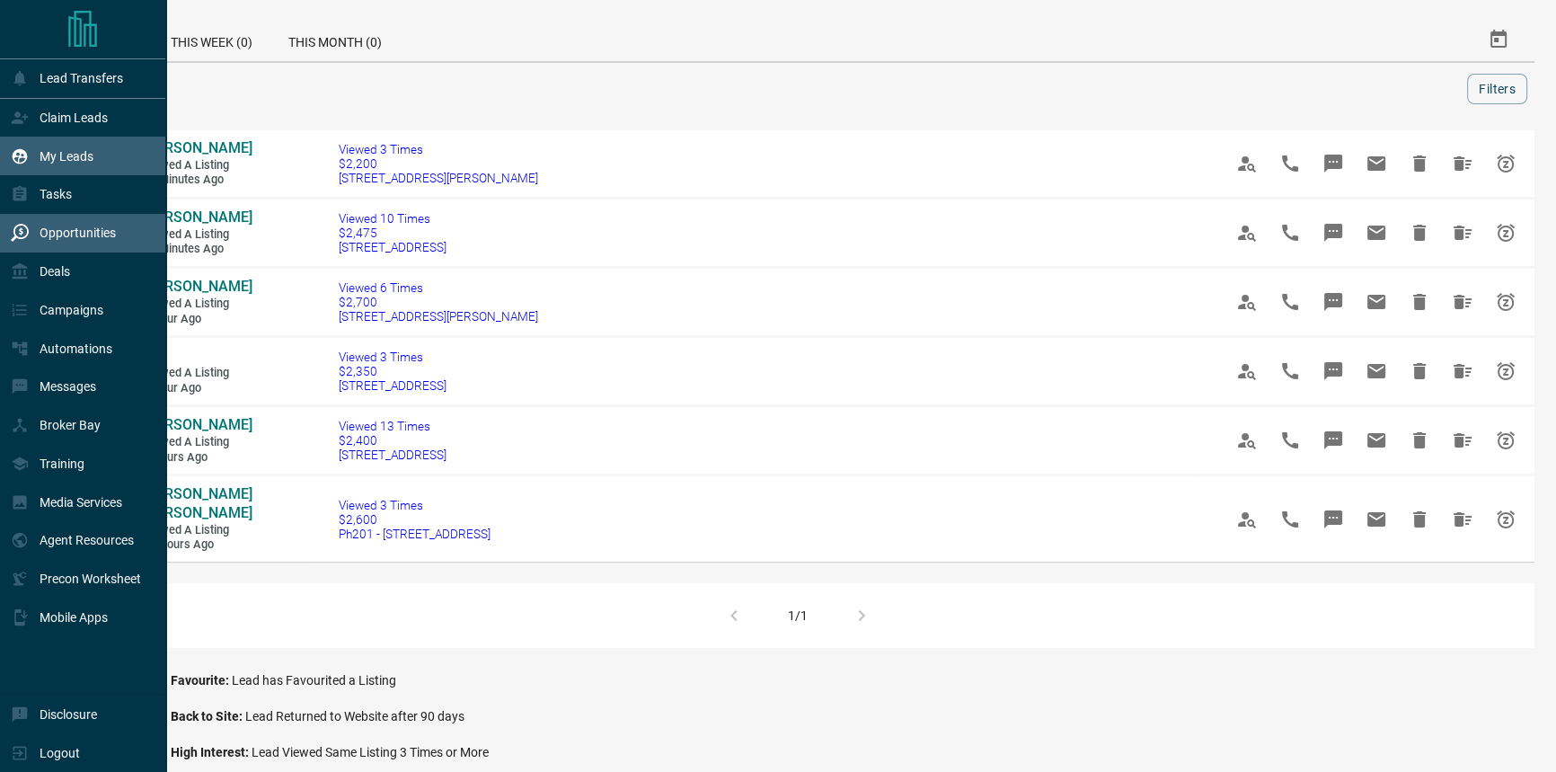
click at [60, 162] on p "My Leads" at bounding box center [67, 156] width 54 height 14
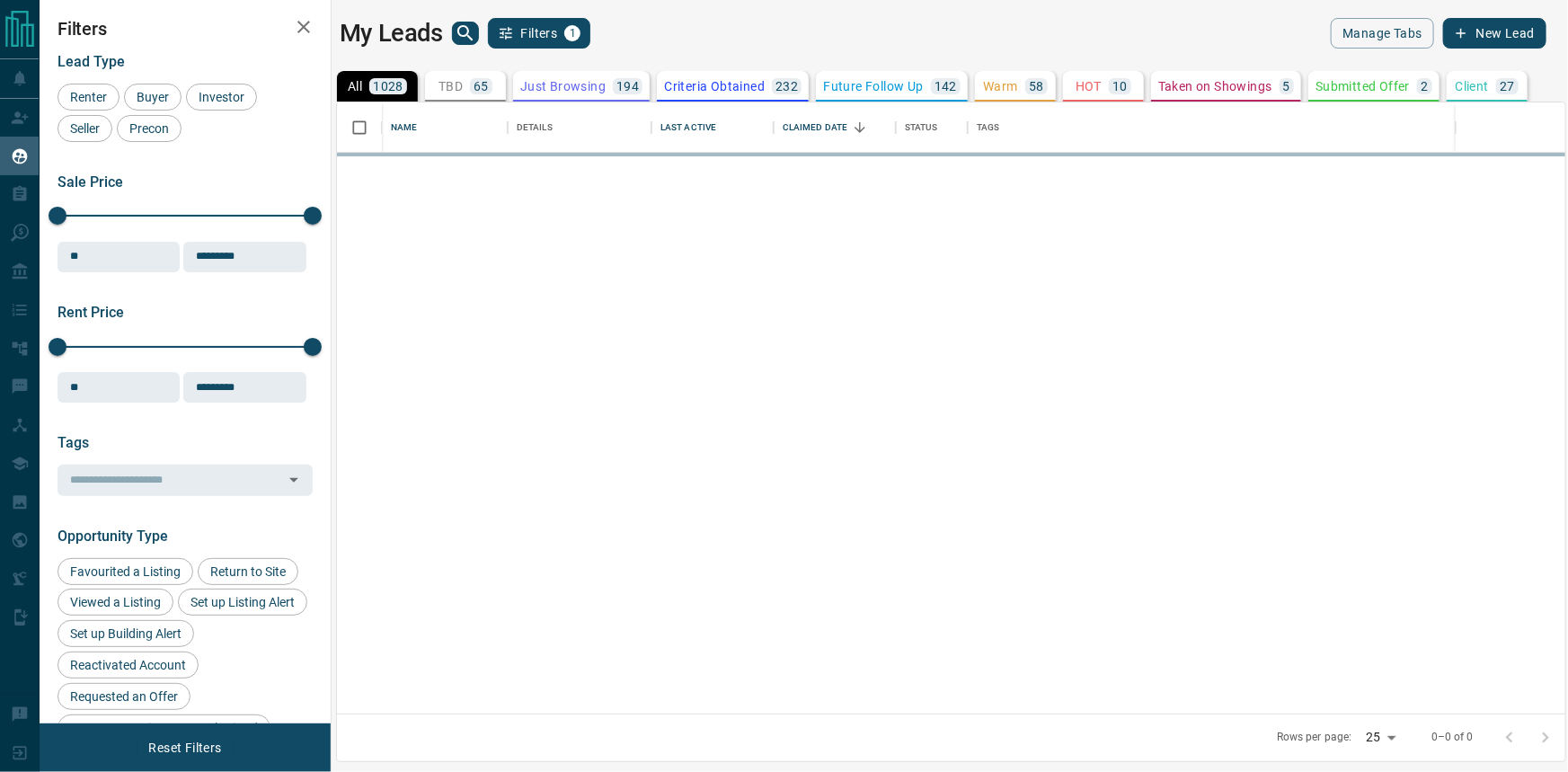
scroll to position [599, 1216]
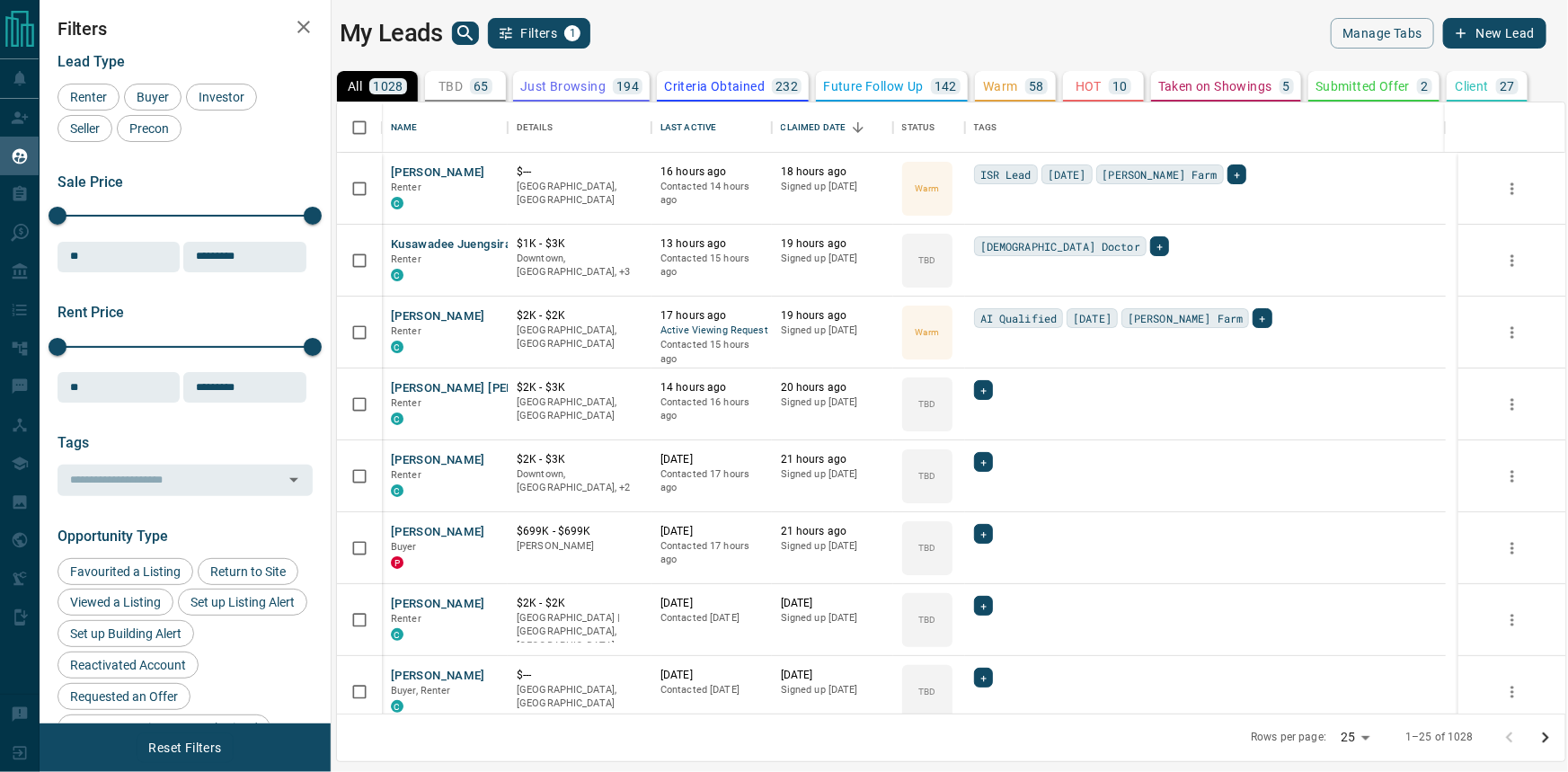
click at [459, 34] on icon "search button" at bounding box center [464, 32] width 15 height 15
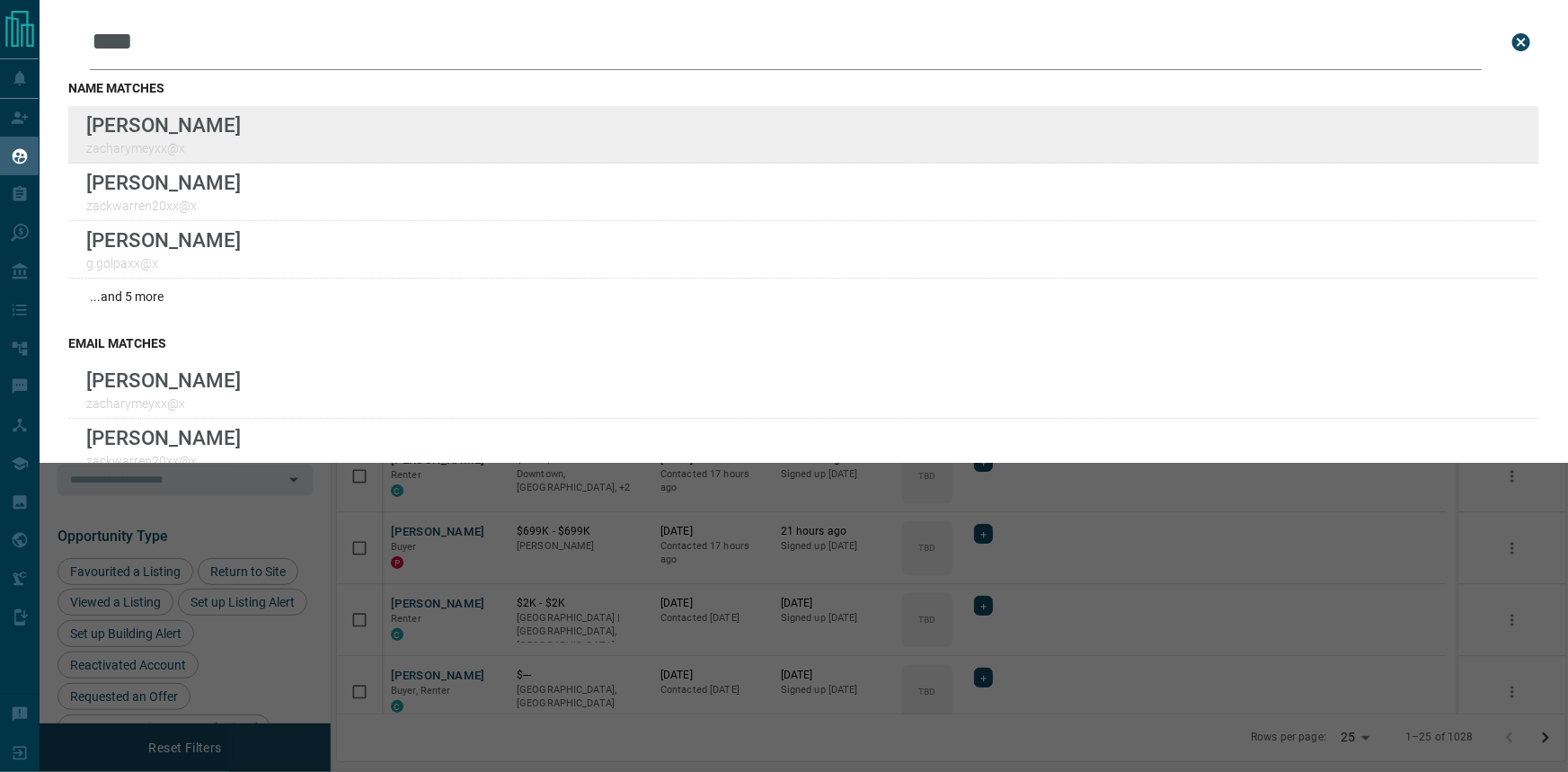
type input "****"
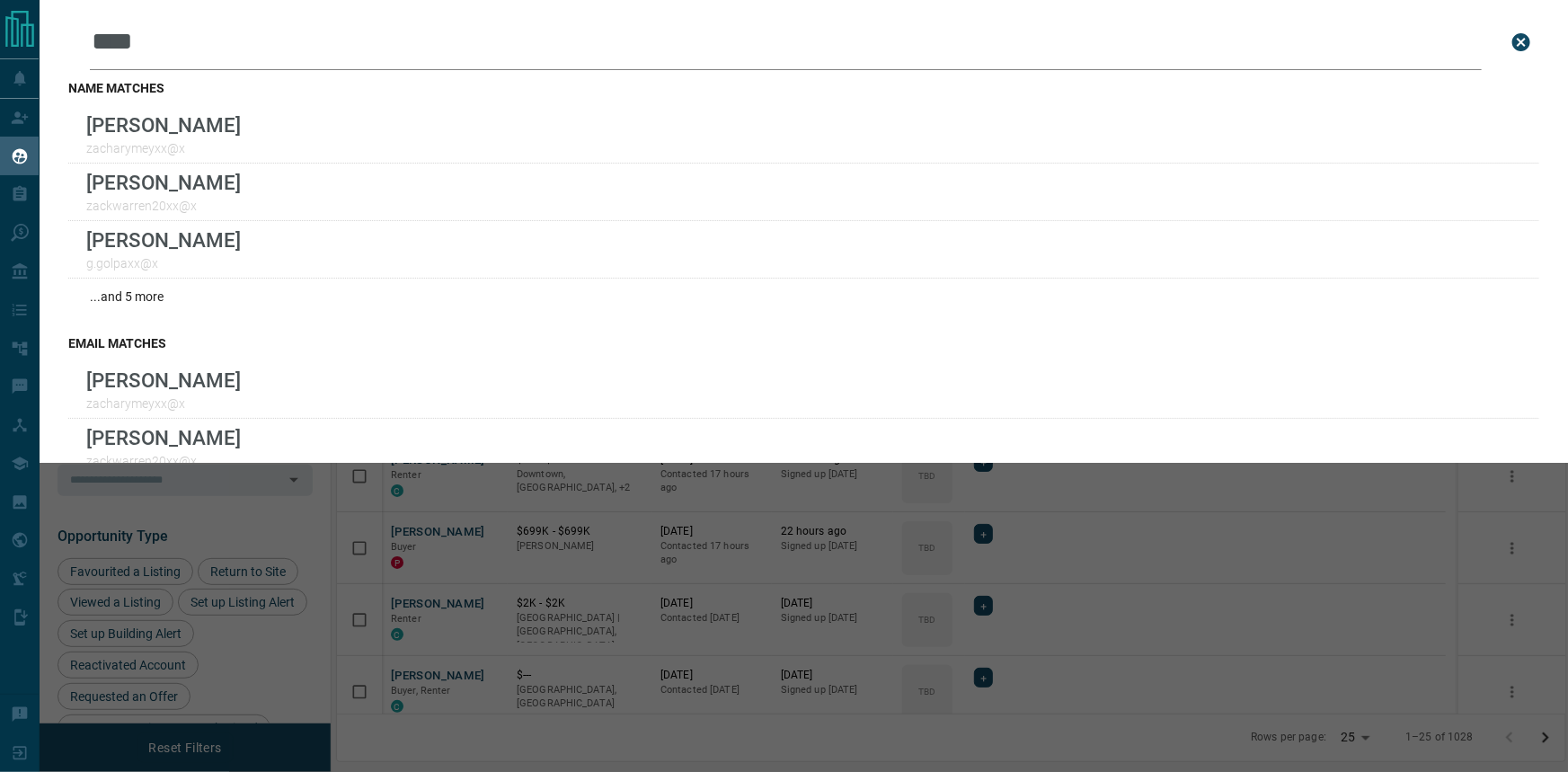
click at [1517, 45] on icon "close search bar" at bounding box center [1521, 42] width 22 height 22
